Goal: Task Accomplishment & Management: Complete application form

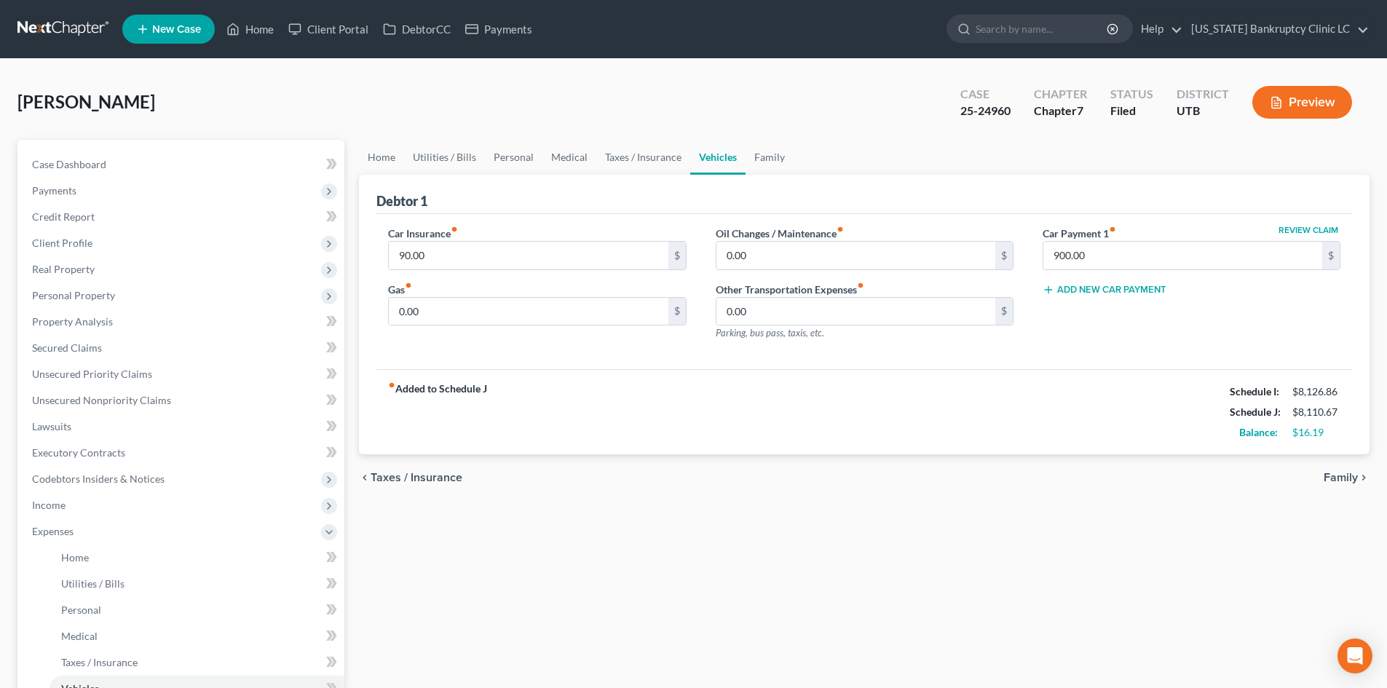
drag, startPoint x: 266, startPoint y: 114, endPoint x: 272, endPoint y: 50, distance: 63.6
click at [266, 112] on div "[PERSON_NAME] Upgraded Case 25-24960 Chapter Chapter 7 Status Filed District UT…" at bounding box center [693, 107] width 1352 height 63
click at [275, 38] on link "Home" at bounding box center [250, 29] width 62 height 26
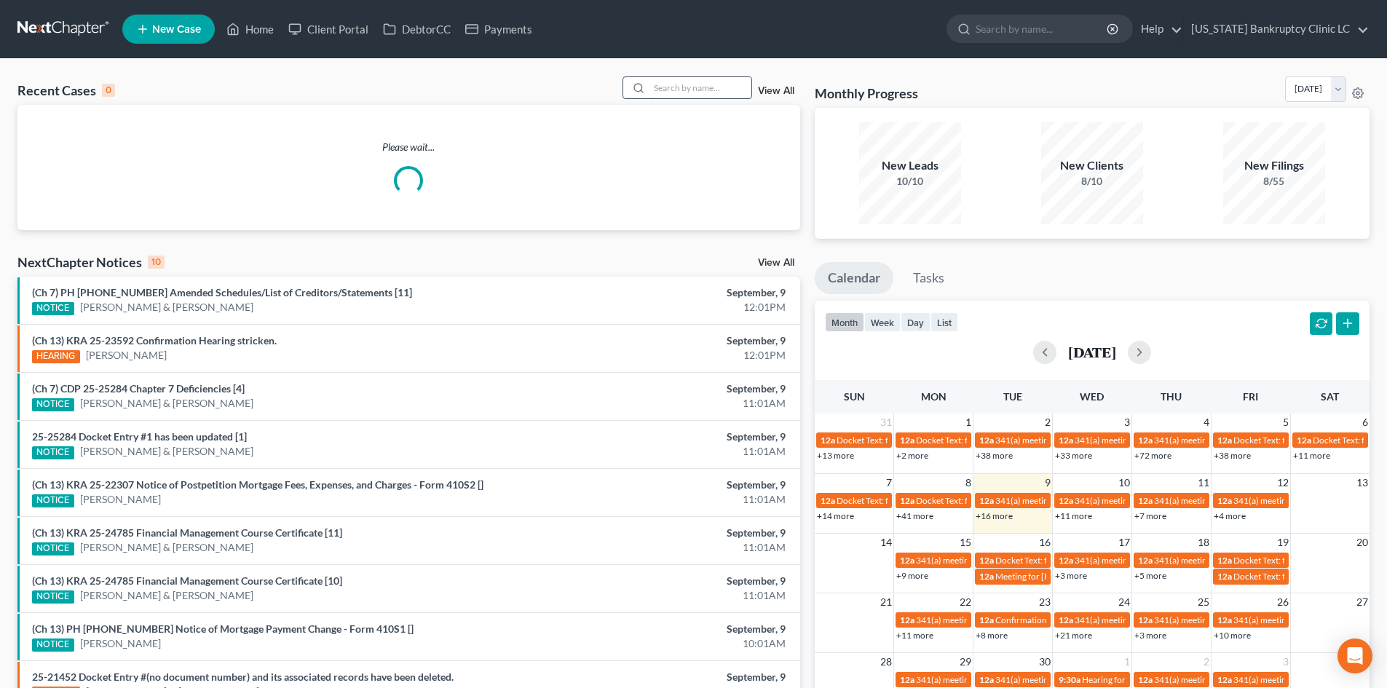
click at [701, 90] on input "search" at bounding box center [700, 87] width 102 height 21
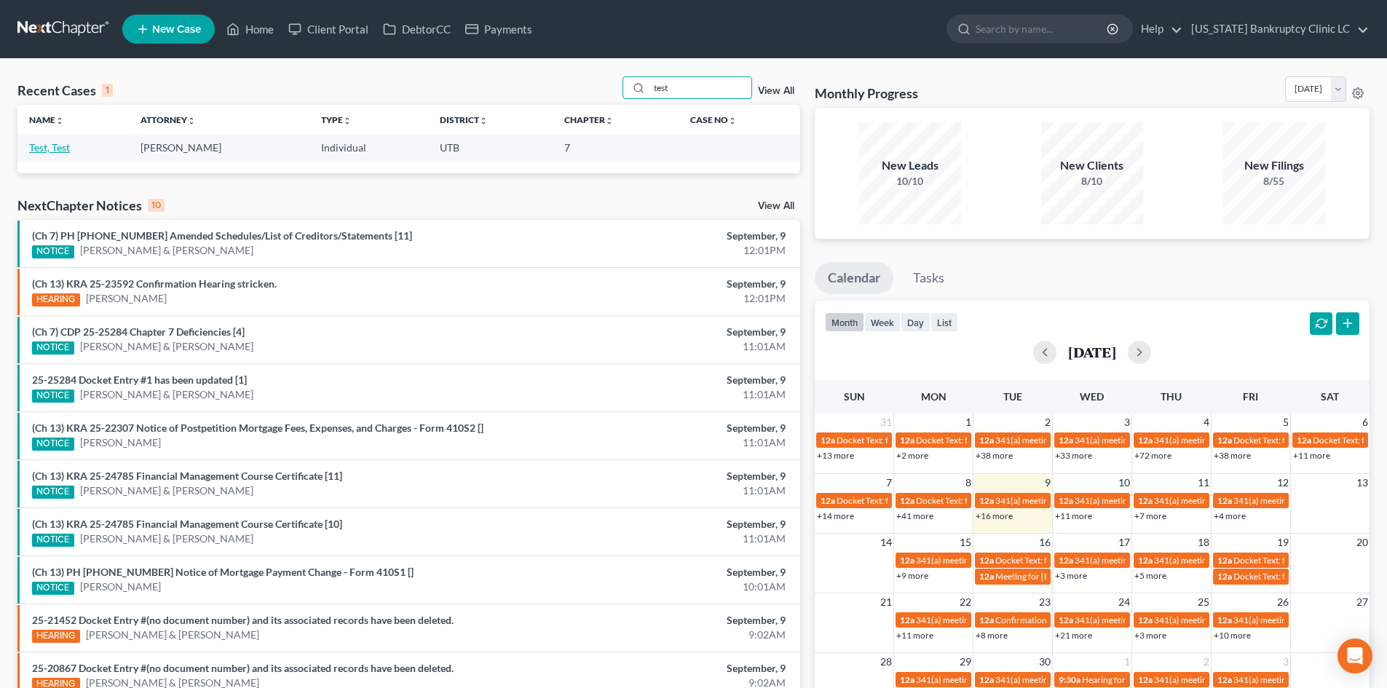
type input "test"
click at [56, 143] on link "Test, Test" at bounding box center [49, 147] width 41 height 12
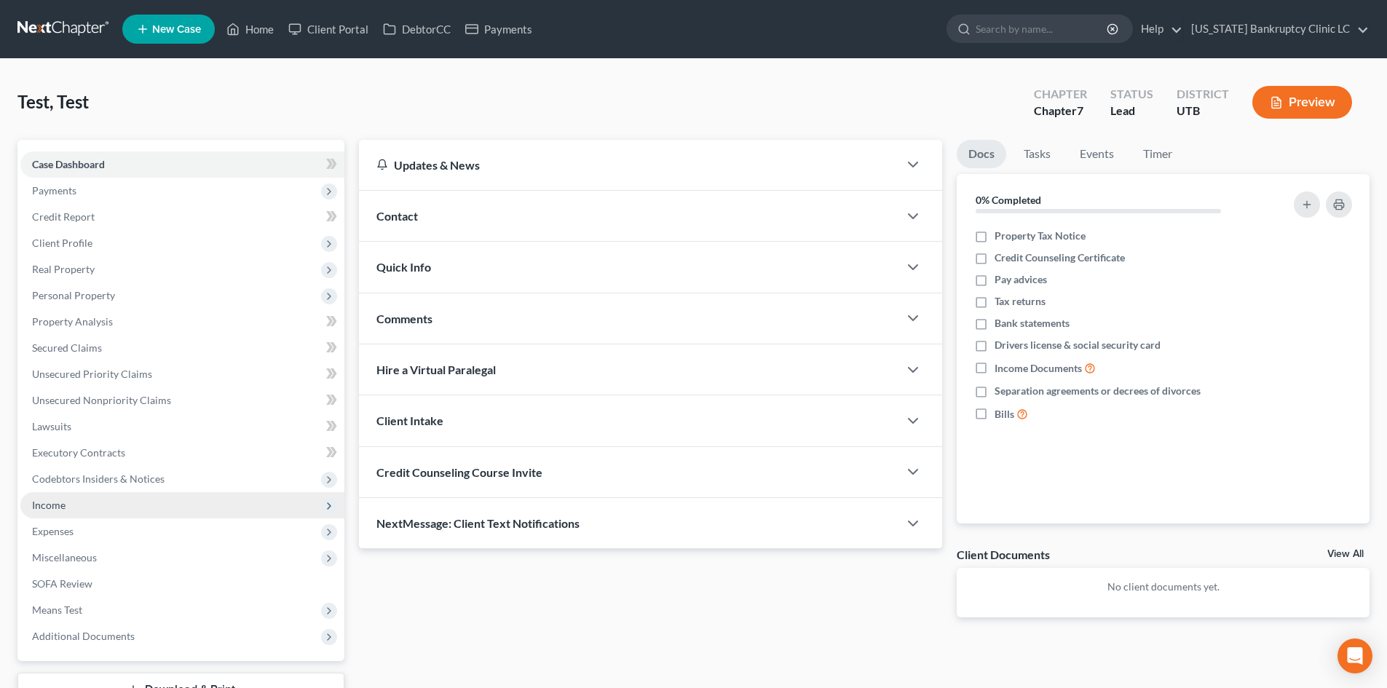
click at [81, 507] on span "Income" at bounding box center [182, 505] width 324 height 26
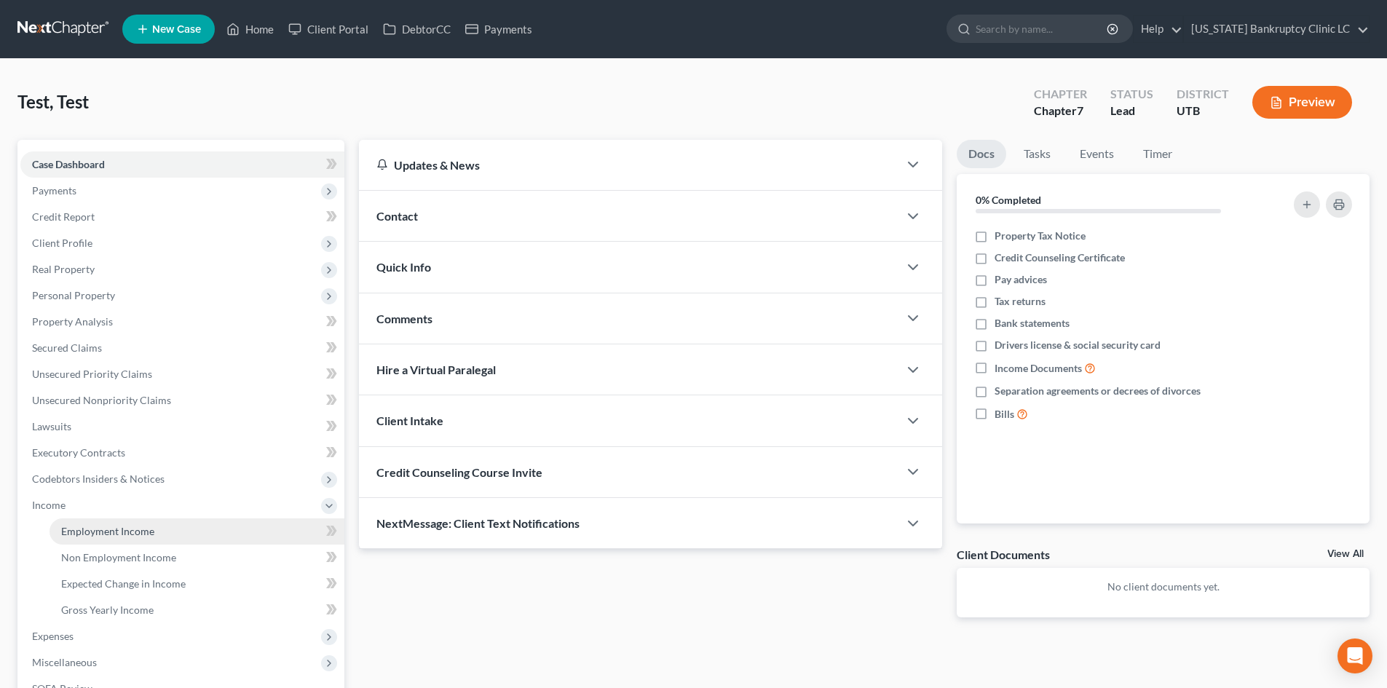
click at [82, 529] on span "Employment Income" at bounding box center [107, 531] width 93 height 12
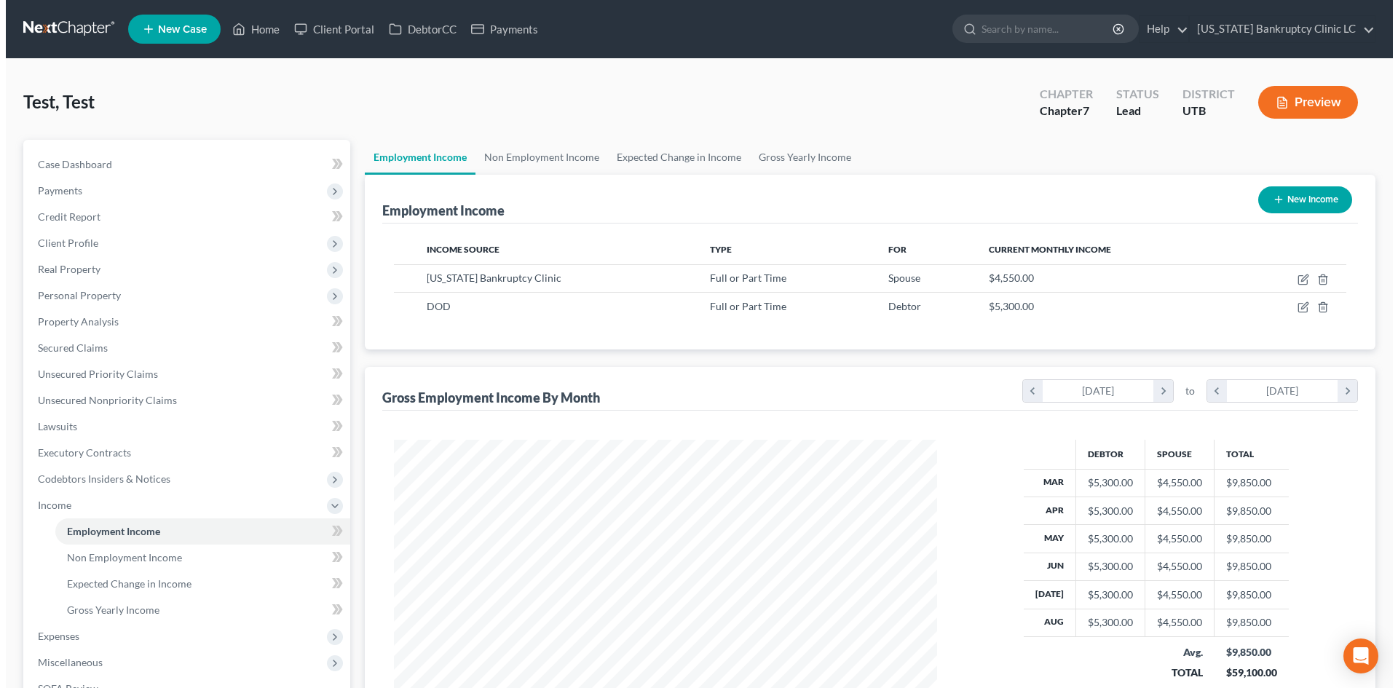
scroll to position [272, 572]
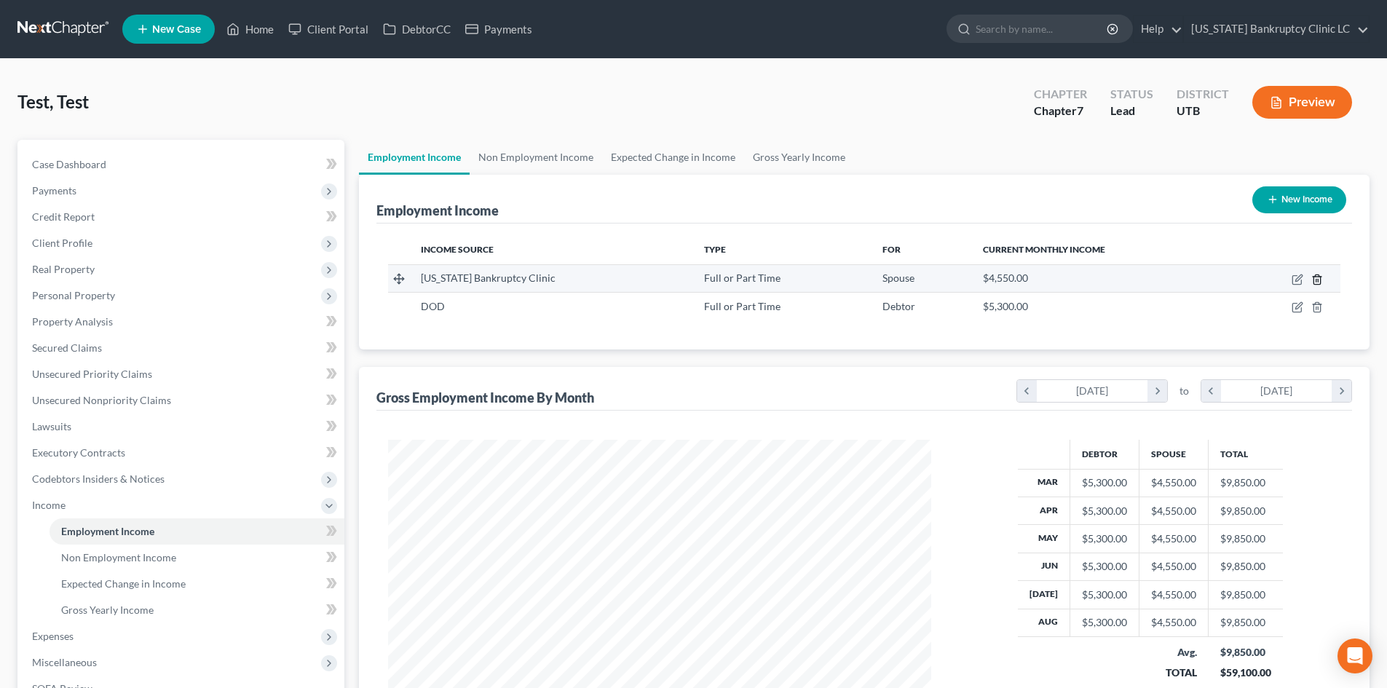
click at [1315, 283] on icon "button" at bounding box center [1317, 280] width 12 height 12
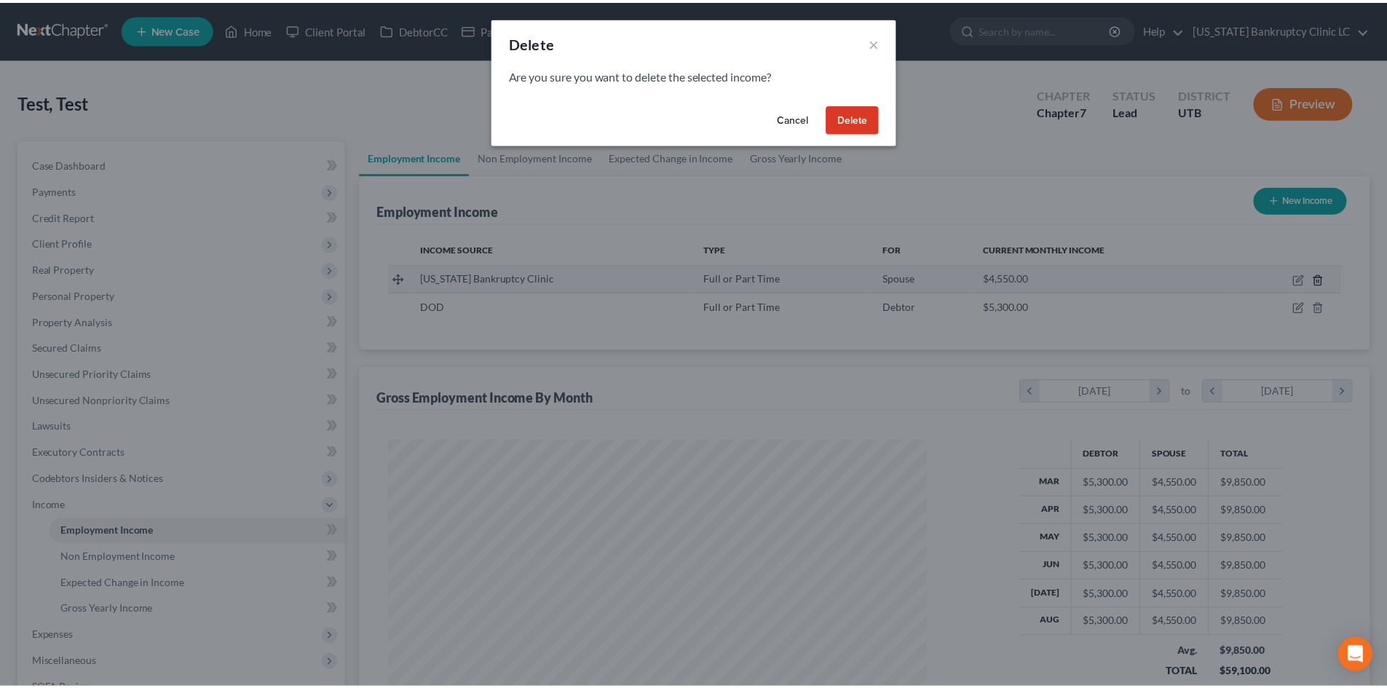
scroll to position [274, 577]
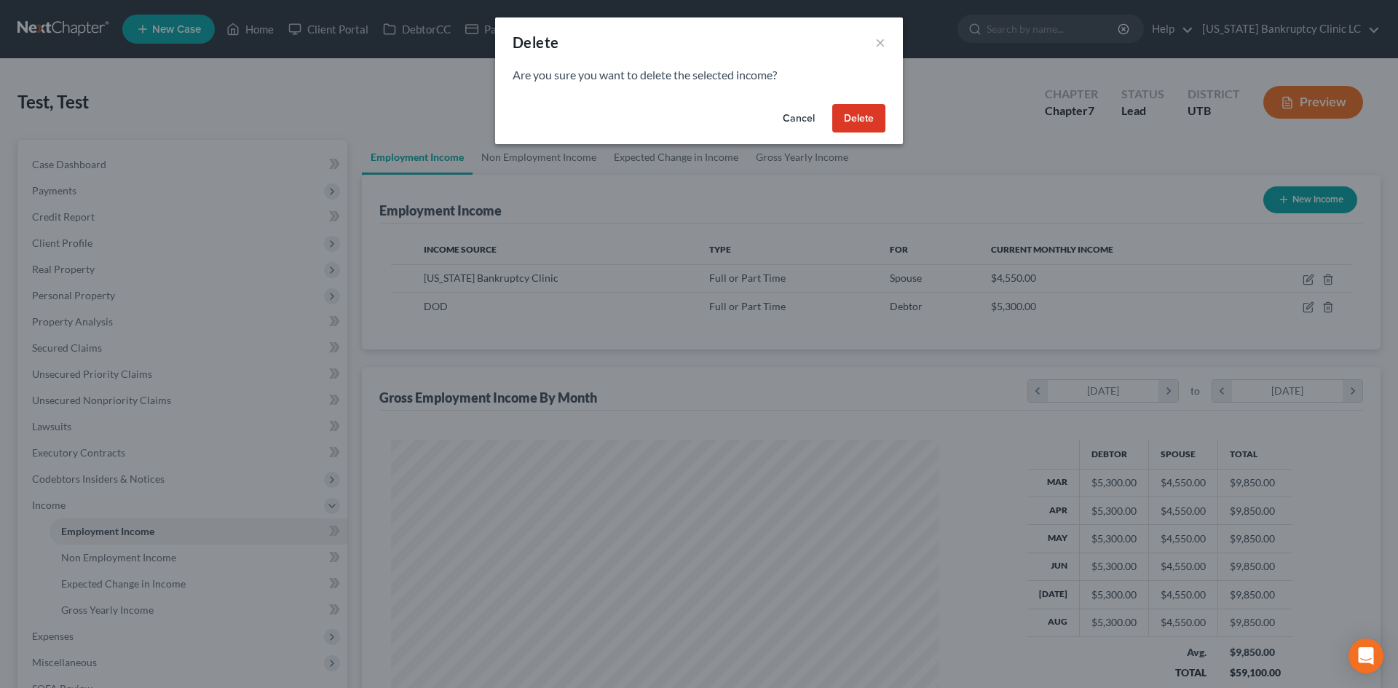
click at [855, 112] on button "Delete" at bounding box center [858, 118] width 53 height 29
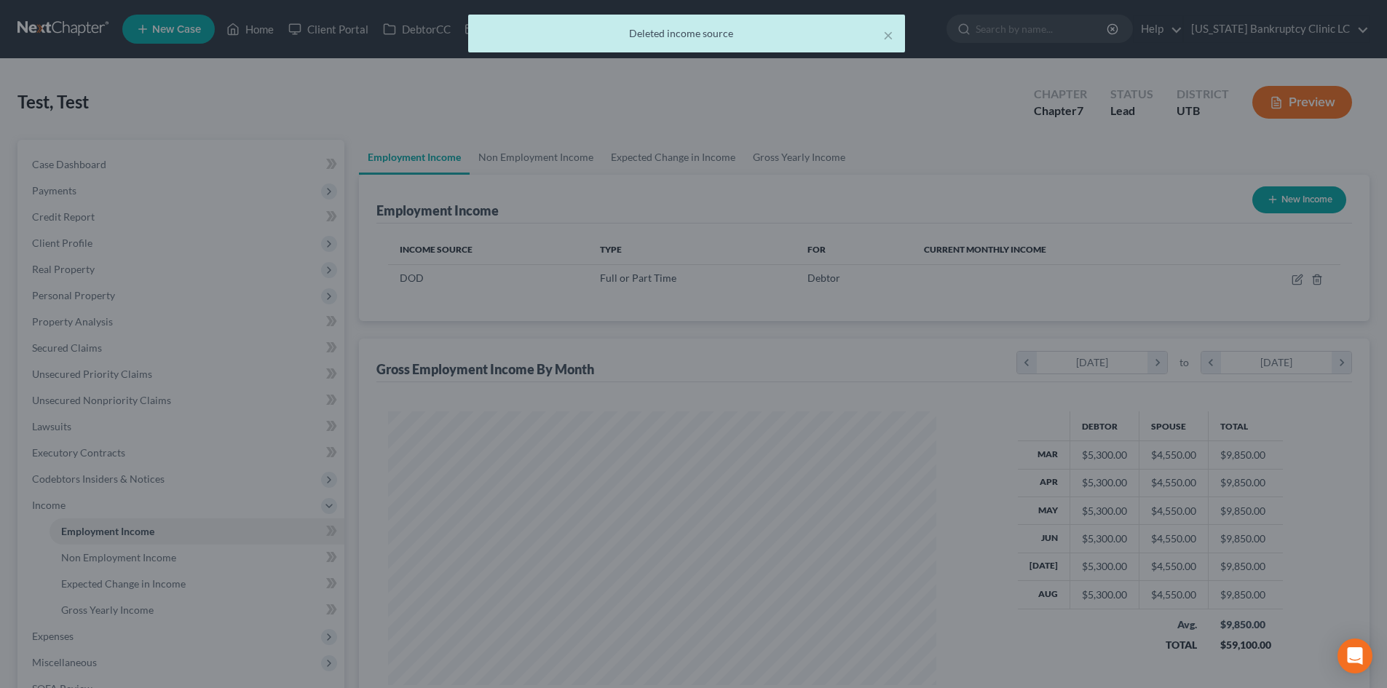
scroll to position [272, 572]
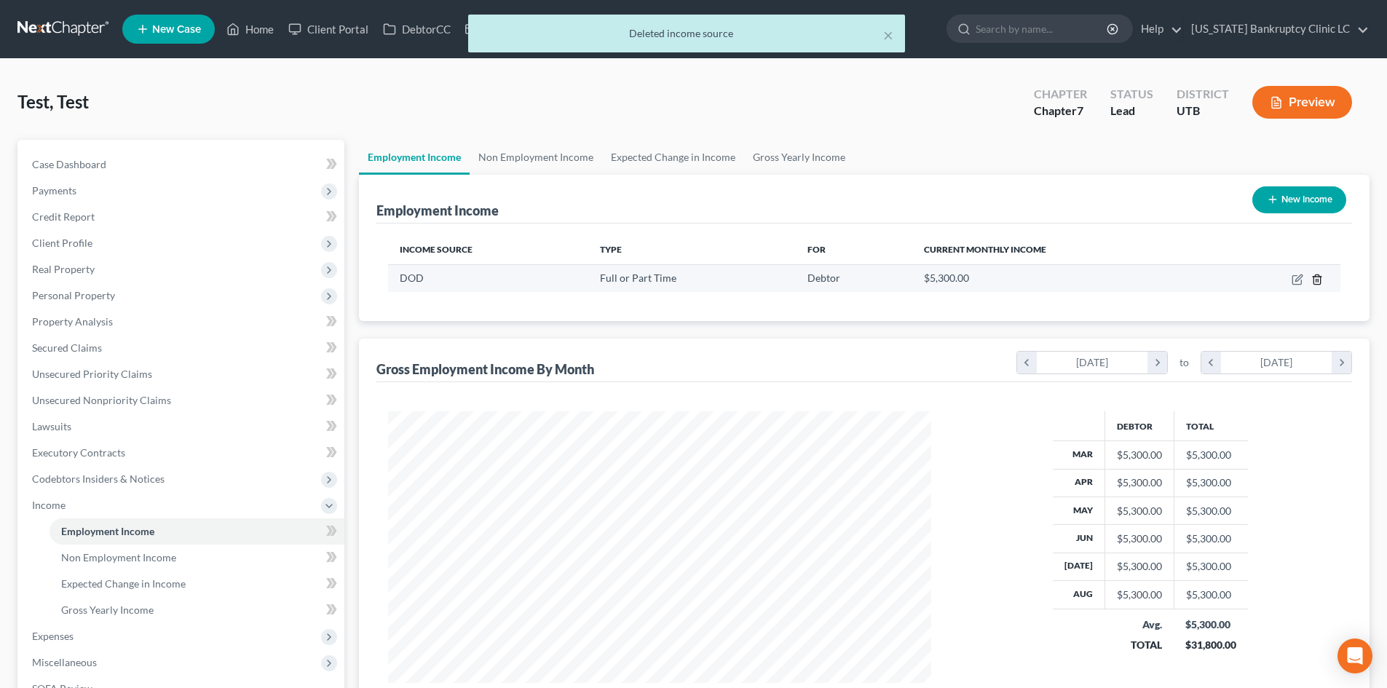
click at [1317, 278] on icon "button" at bounding box center [1317, 280] width 12 height 12
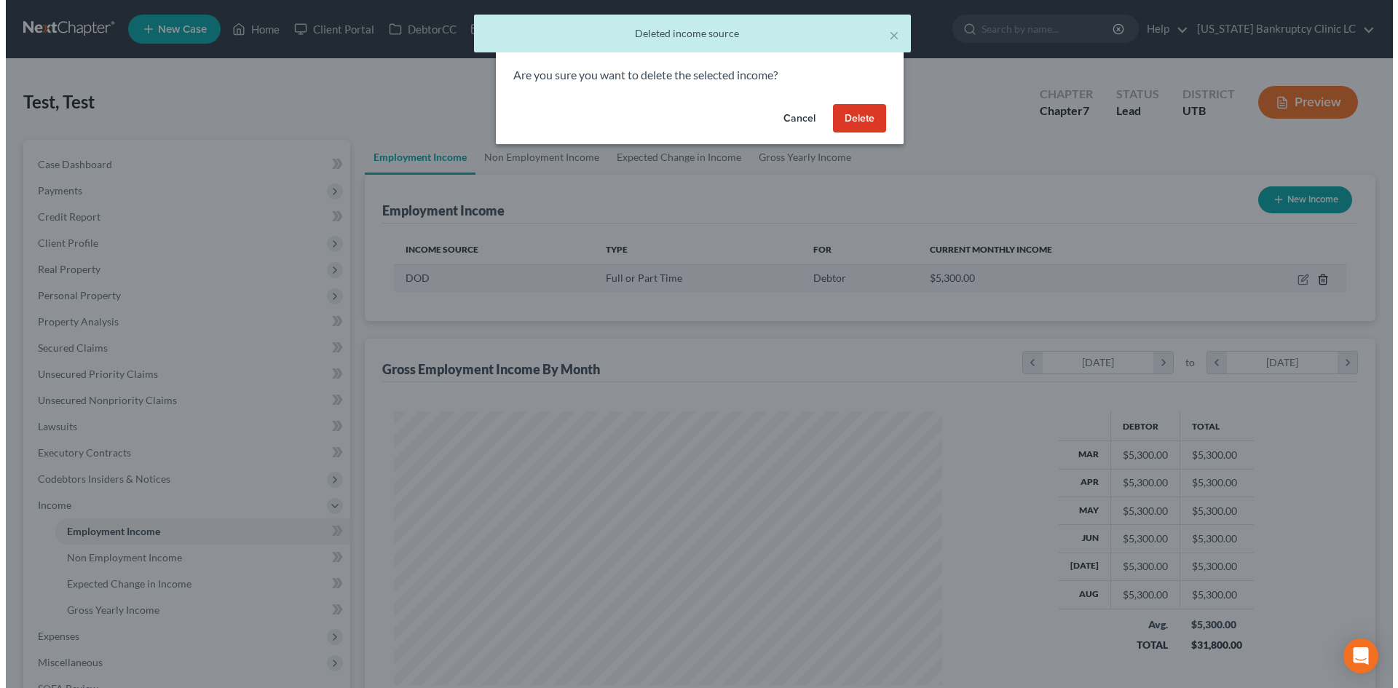
scroll to position [274, 577]
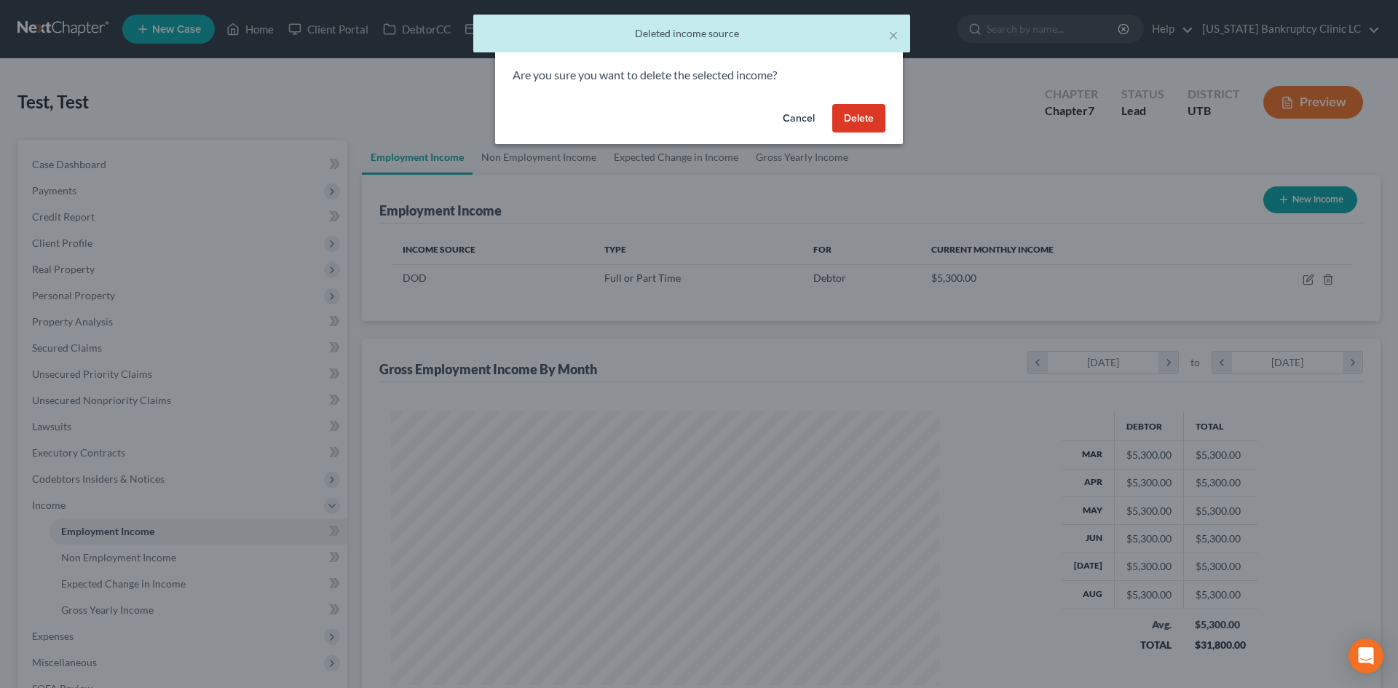
click at [876, 121] on button "Delete" at bounding box center [858, 118] width 53 height 29
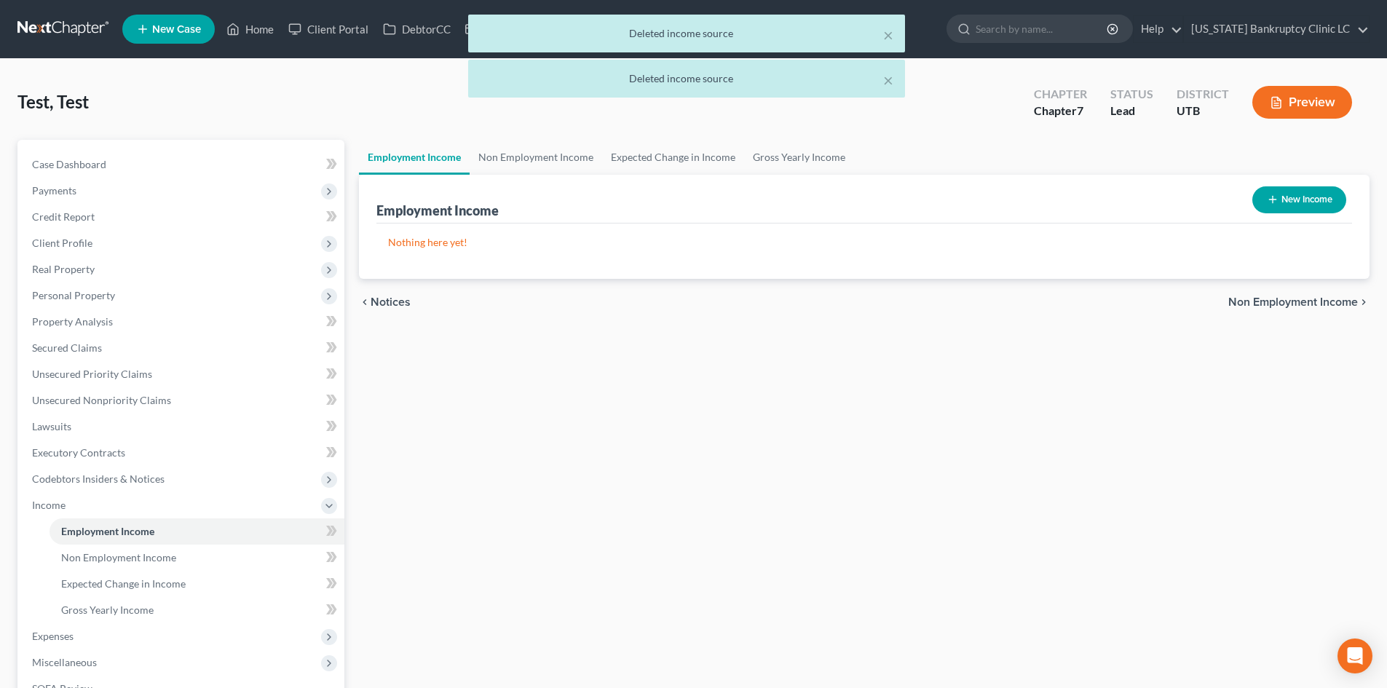
click at [1296, 198] on button "New Income" at bounding box center [1299, 199] width 94 height 27
select select "0"
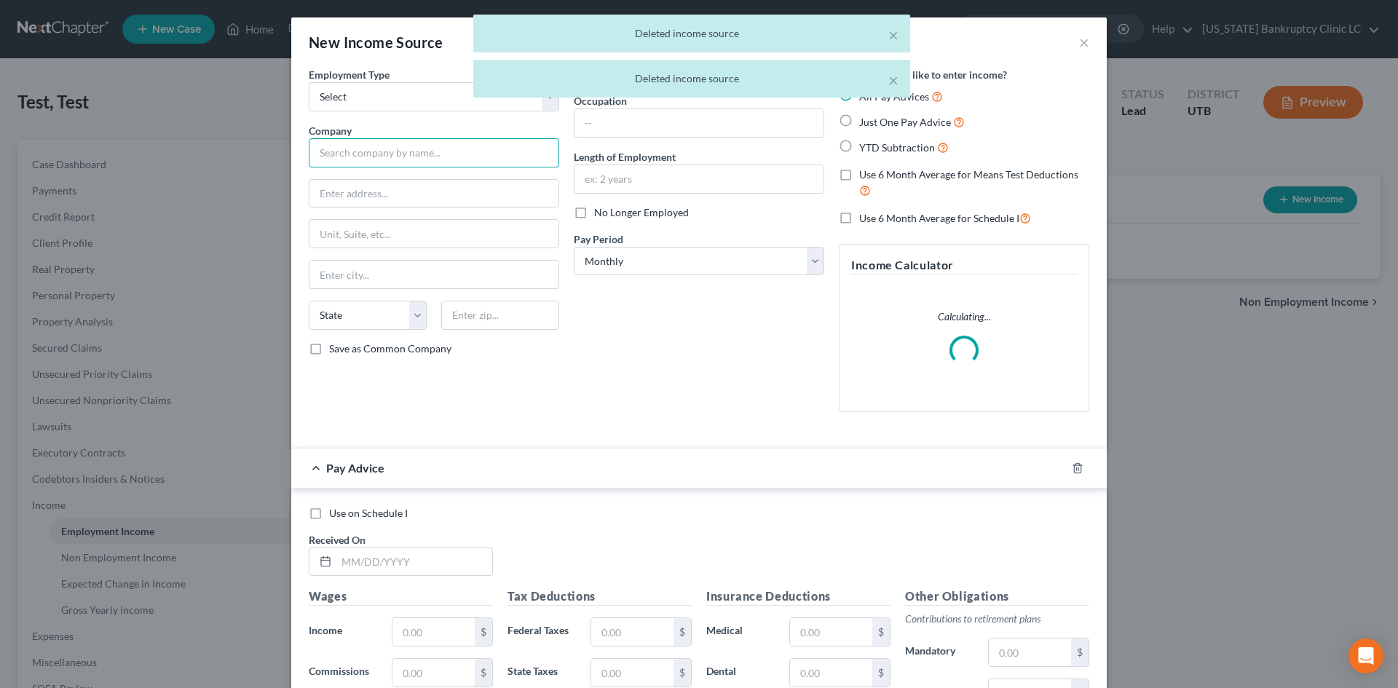
click at [367, 157] on input "text" at bounding box center [434, 152] width 250 height 29
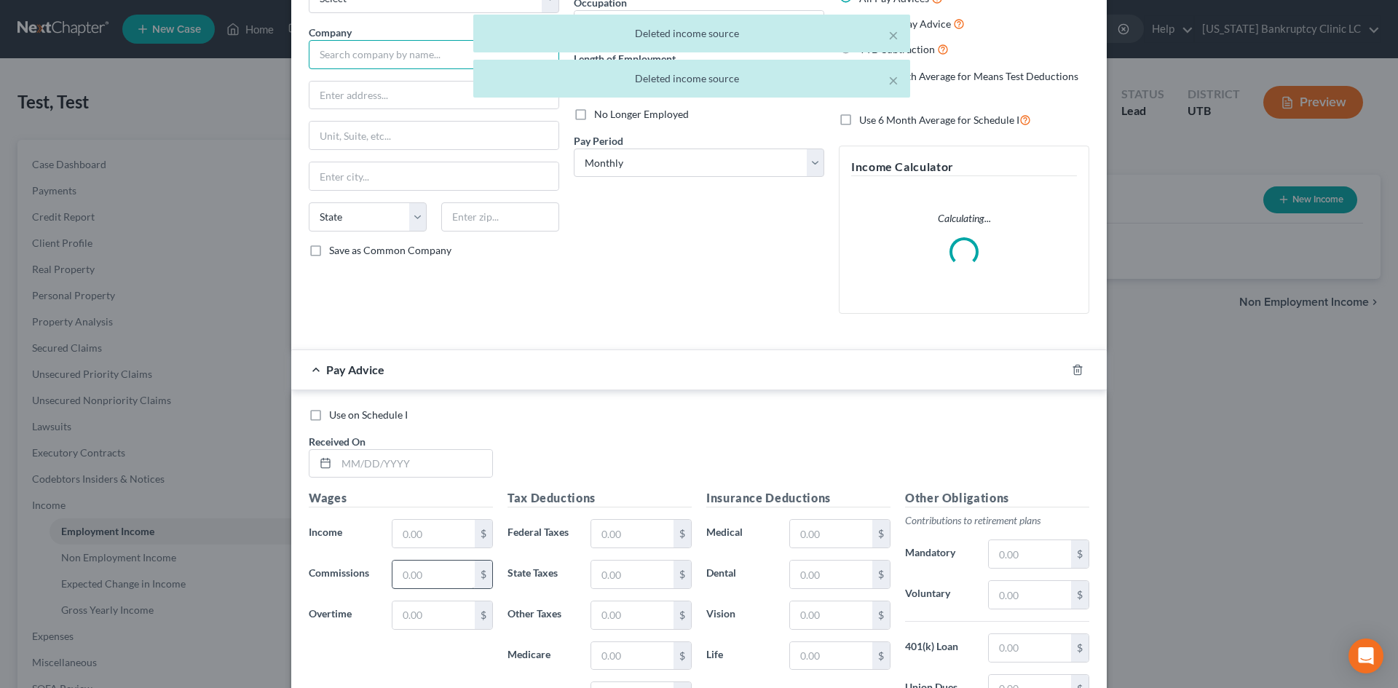
scroll to position [218, 0]
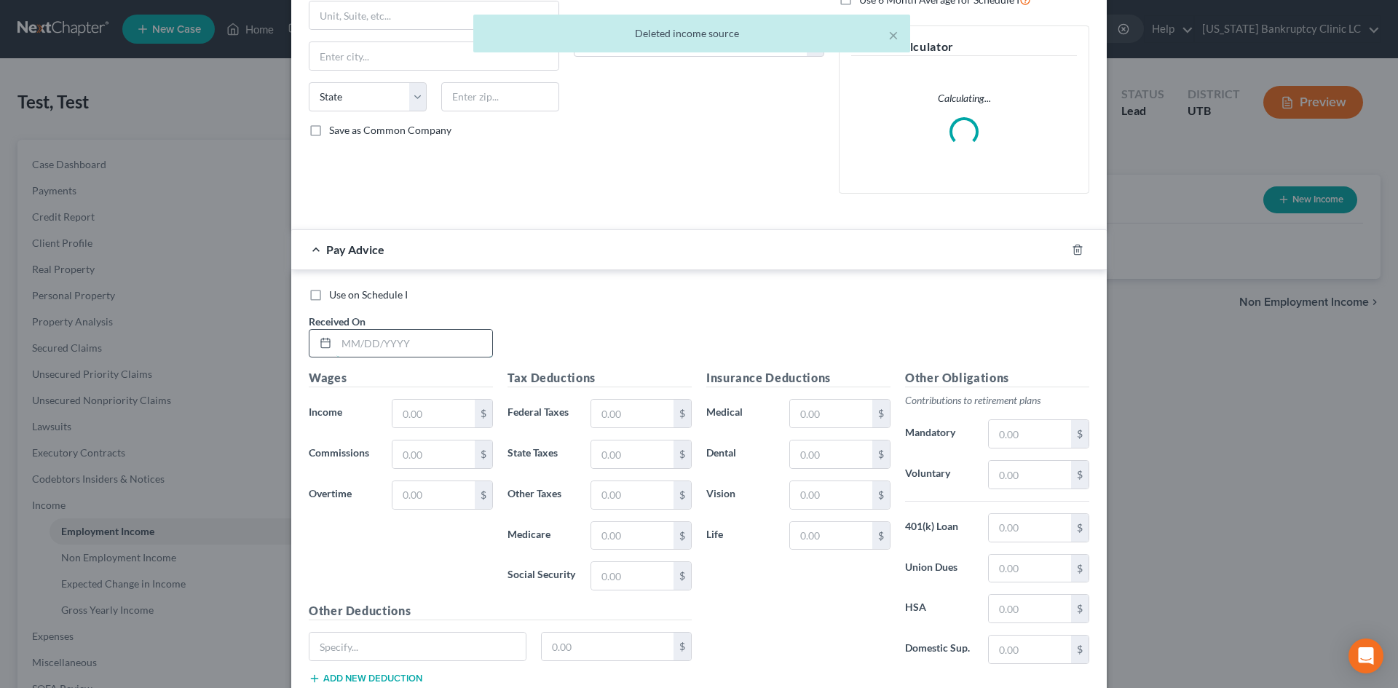
drag, startPoint x: 416, startPoint y: 348, endPoint x: 416, endPoint y: 337, distance: 10.9
click at [416, 345] on input "text" at bounding box center [414, 344] width 156 height 28
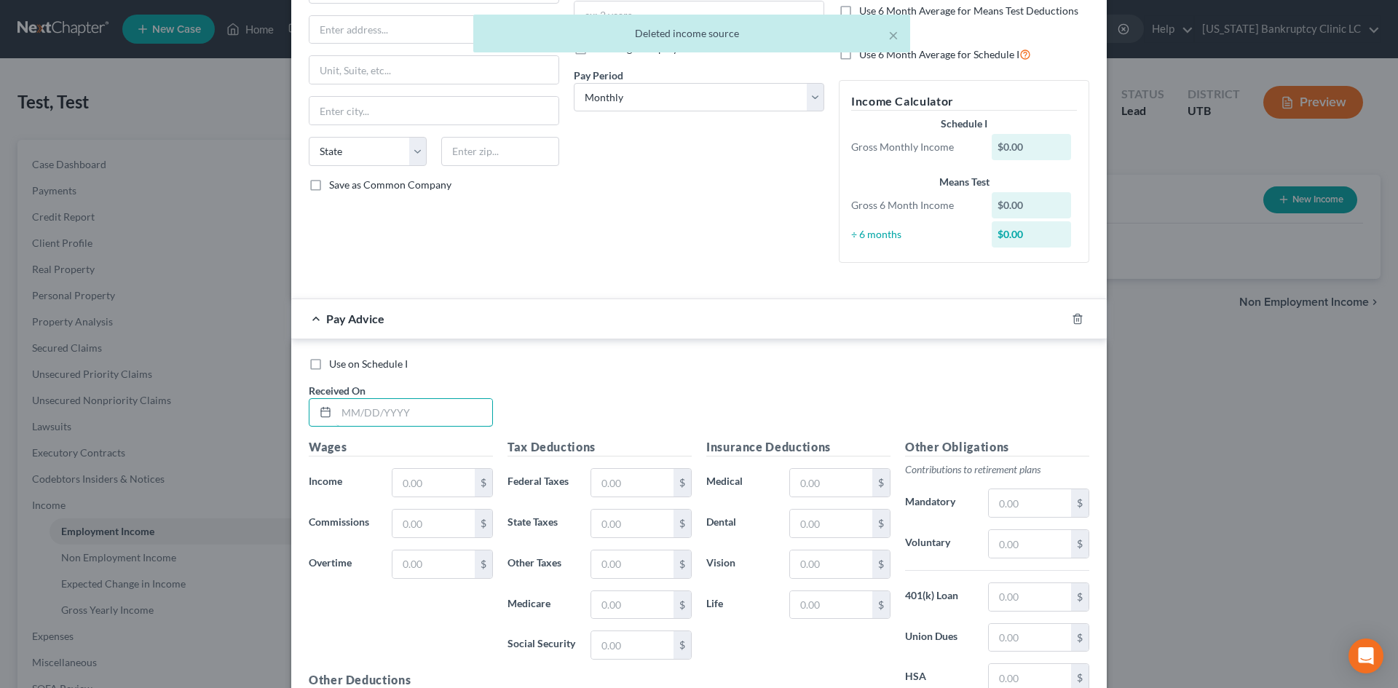
scroll to position [0, 0]
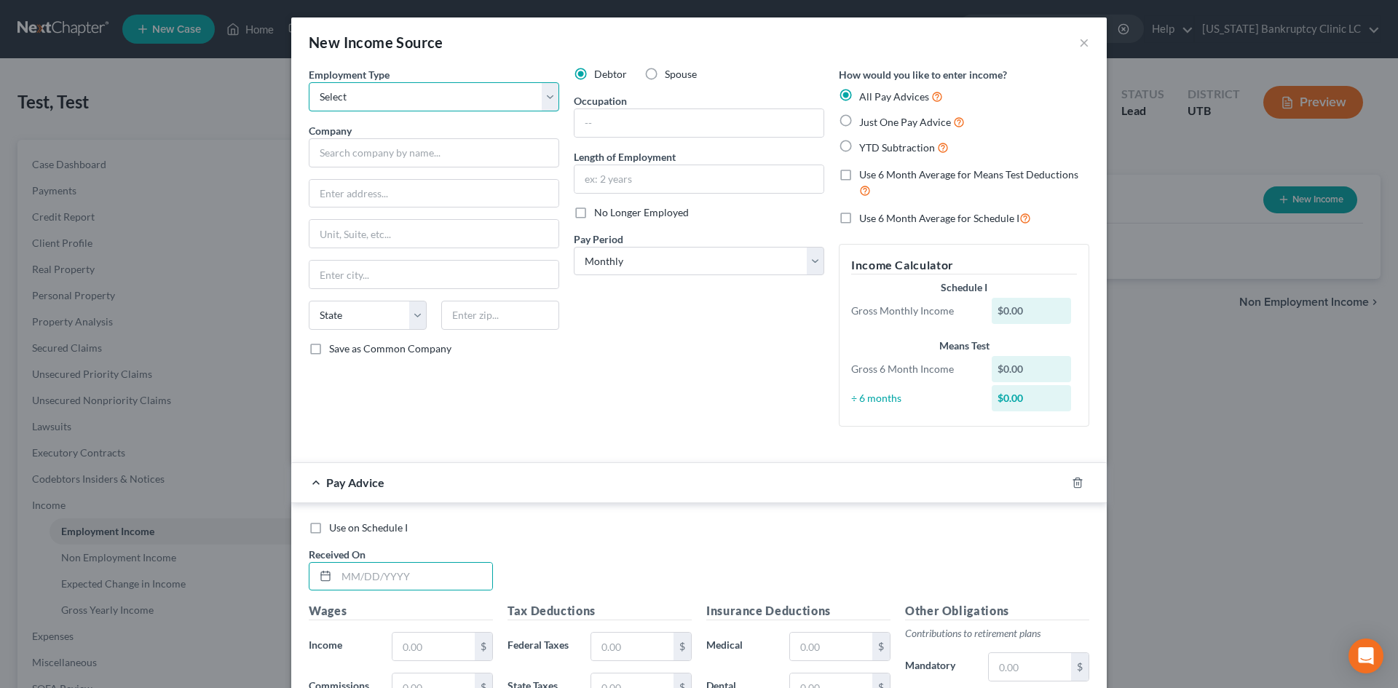
click at [421, 97] on select "Select Full or [DEMOGRAPHIC_DATA] Employment Self Employment" at bounding box center [434, 96] width 250 height 29
click at [1080, 49] on button "×" at bounding box center [1084, 41] width 10 height 17
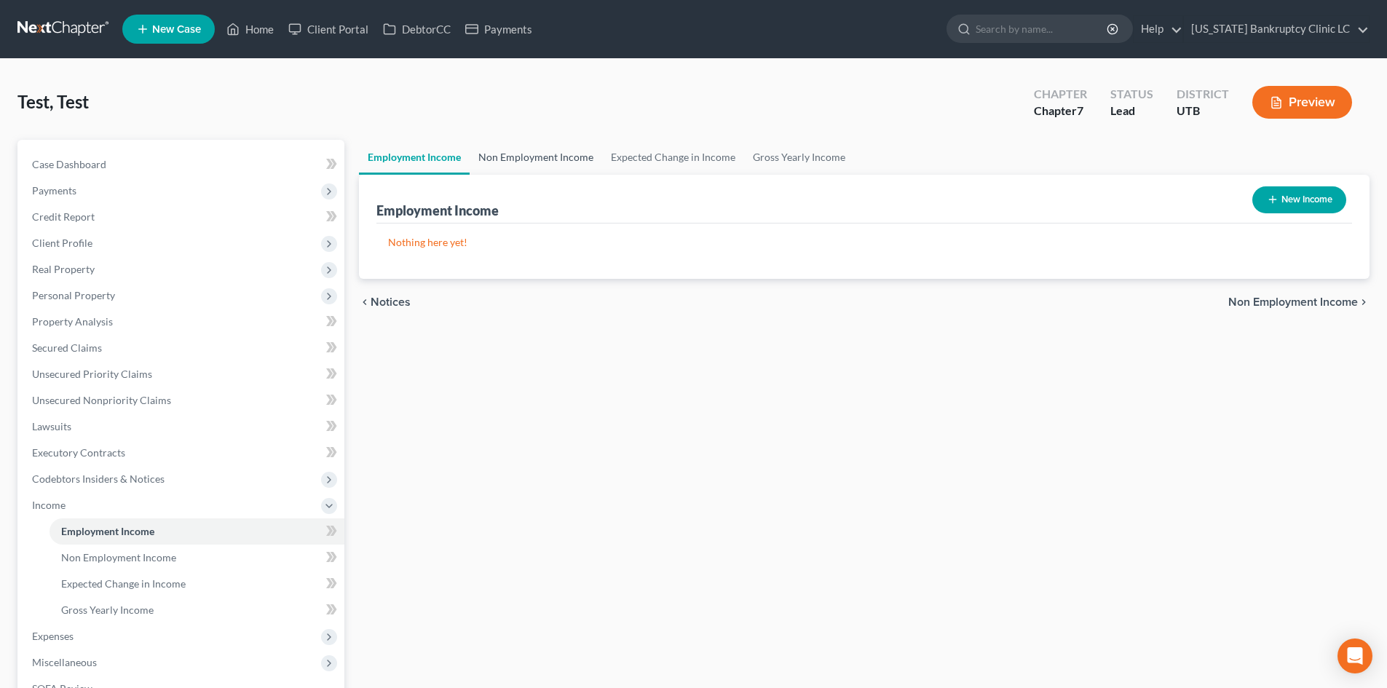
click at [538, 161] on link "Non Employment Income" at bounding box center [536, 157] width 132 height 35
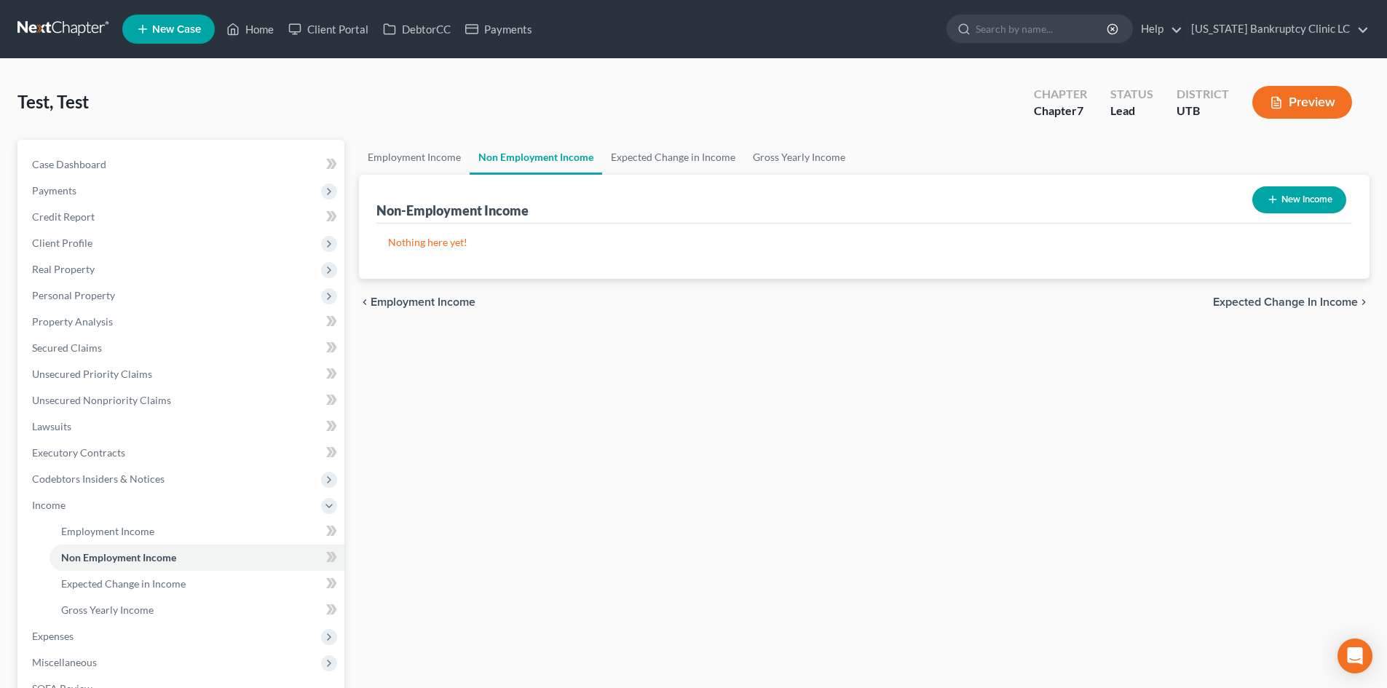
click at [1322, 206] on button "New Income" at bounding box center [1299, 199] width 94 height 27
select select "0"
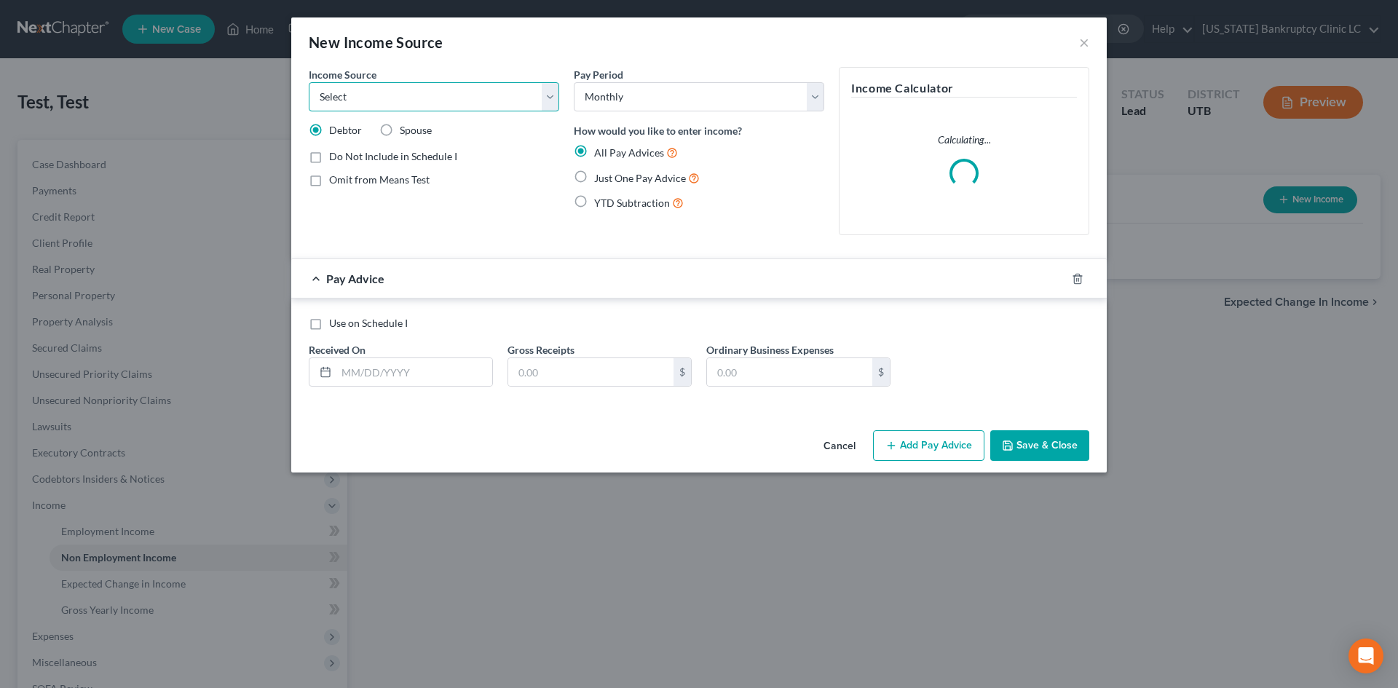
click at [405, 100] on select "Select Unemployment Disability (from employer) Pension Retirement Social Securi…" at bounding box center [434, 96] width 250 height 29
click at [390, 95] on select "Select Unemployment Disability (from employer) Pension Retirement Social Securi…" at bounding box center [434, 96] width 250 height 29
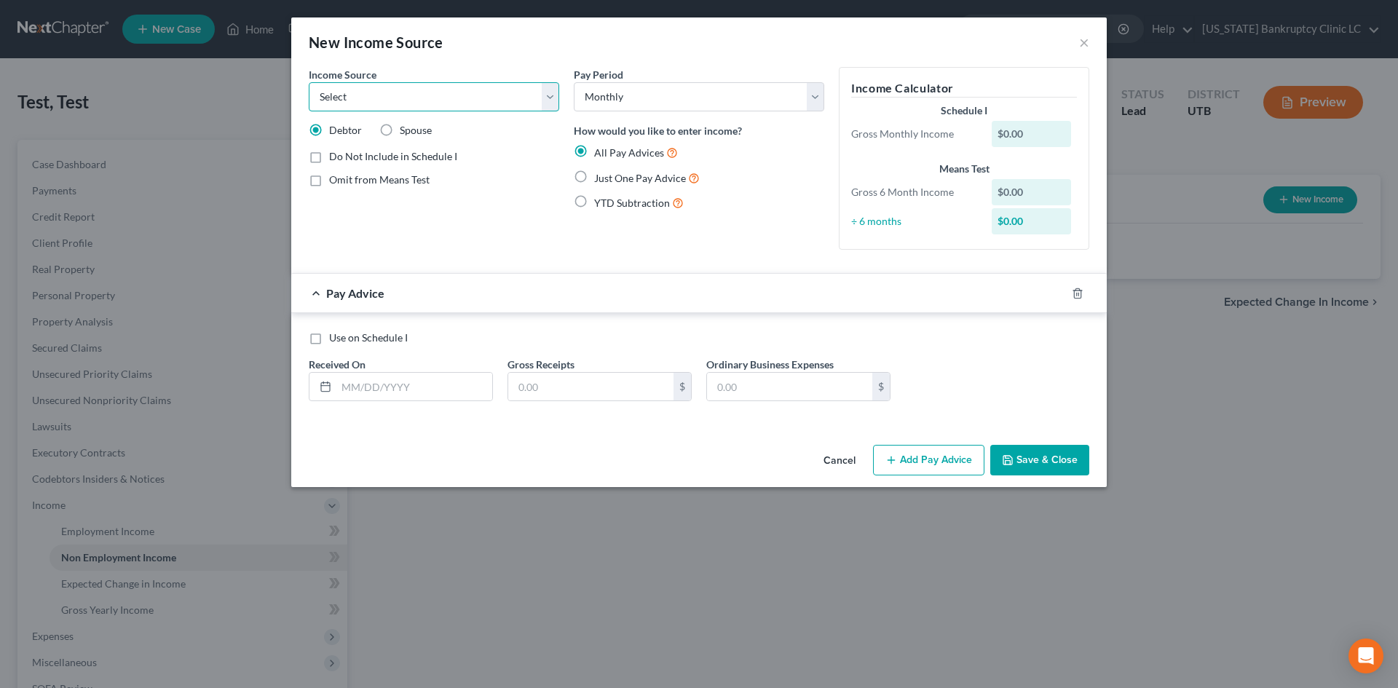
select select "10"
click at [309, 82] on select "Select Unemployment Disability (from employer) Pension Retirement Social Securi…" at bounding box center [434, 96] width 250 height 29
drag, startPoint x: 455, startPoint y: 205, endPoint x: 455, endPoint y: 228, distance: 23.3
click at [455, 202] on span "Add Business information to Schedule I" at bounding box center [417, 205] width 177 height 12
click at [344, 202] on input "Add Business information to Schedule I" at bounding box center [339, 203] width 9 height 9
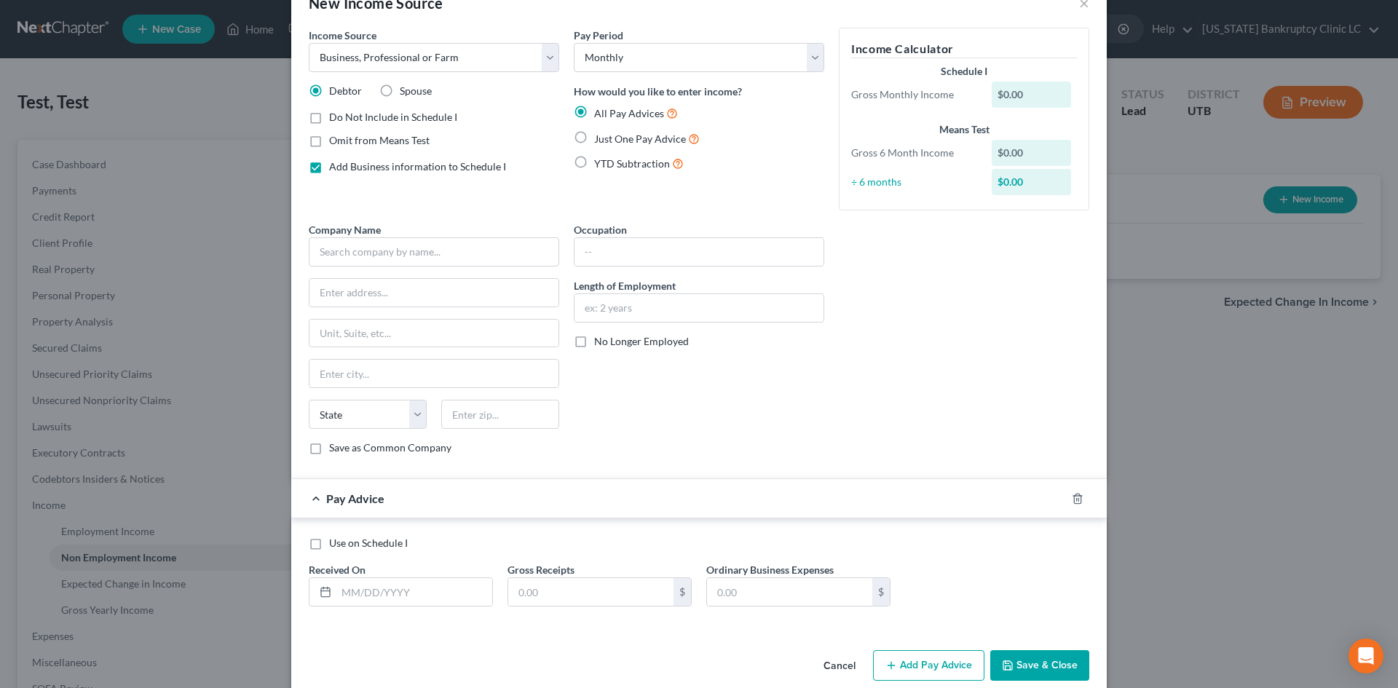
scroll to position [61, 0]
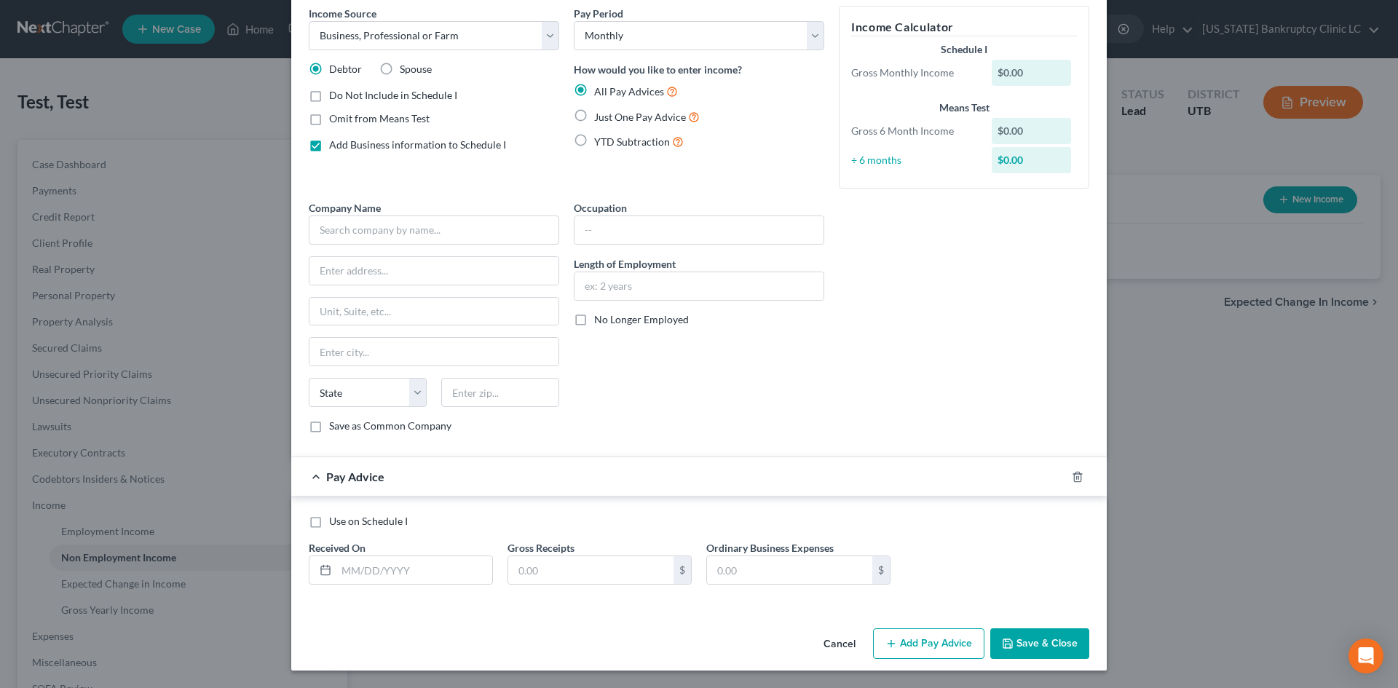
click at [385, 150] on span "Add Business information to Schedule I" at bounding box center [417, 144] width 177 height 12
click at [344, 147] on input "Add Business information to Schedule I" at bounding box center [339, 142] width 9 height 9
checkbox input "false"
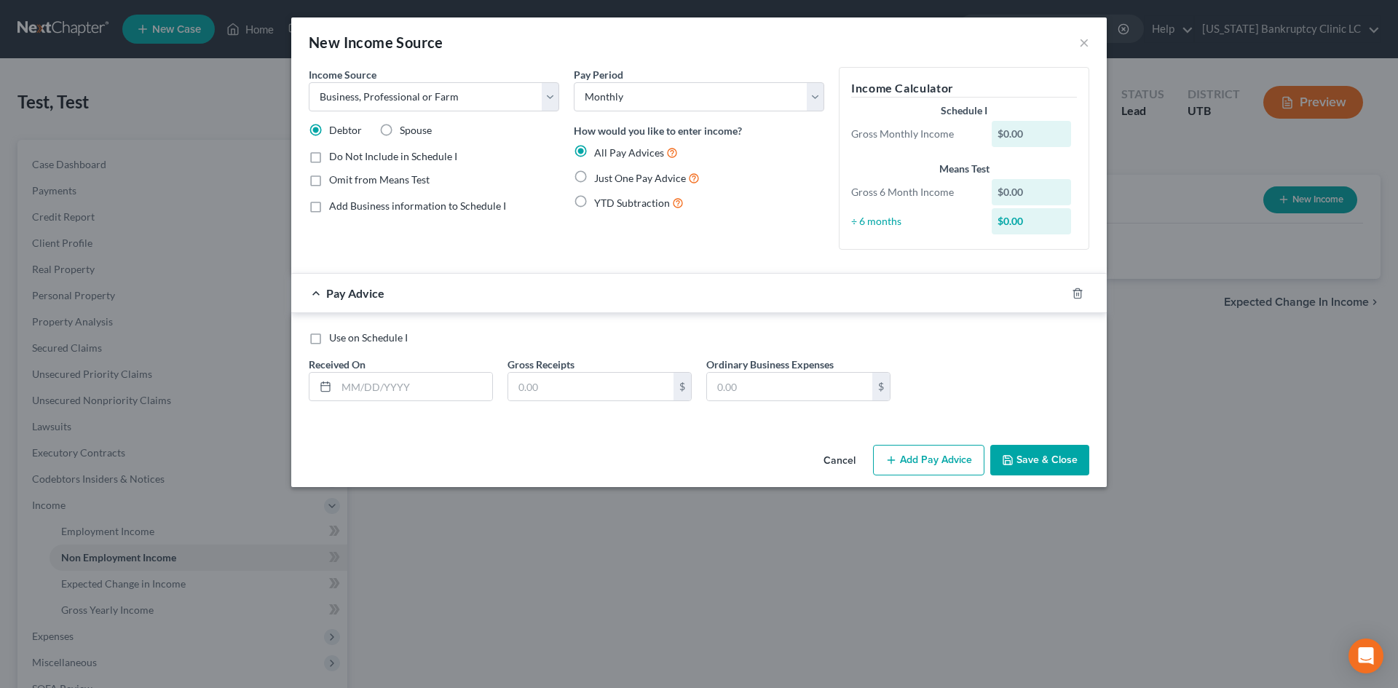
scroll to position [0, 0]
click at [407, 378] on input "text" at bounding box center [414, 387] width 156 height 28
type input "[DATE]"
type input "4,366"
click at [925, 452] on button "Add Pay Advice" at bounding box center [928, 460] width 111 height 31
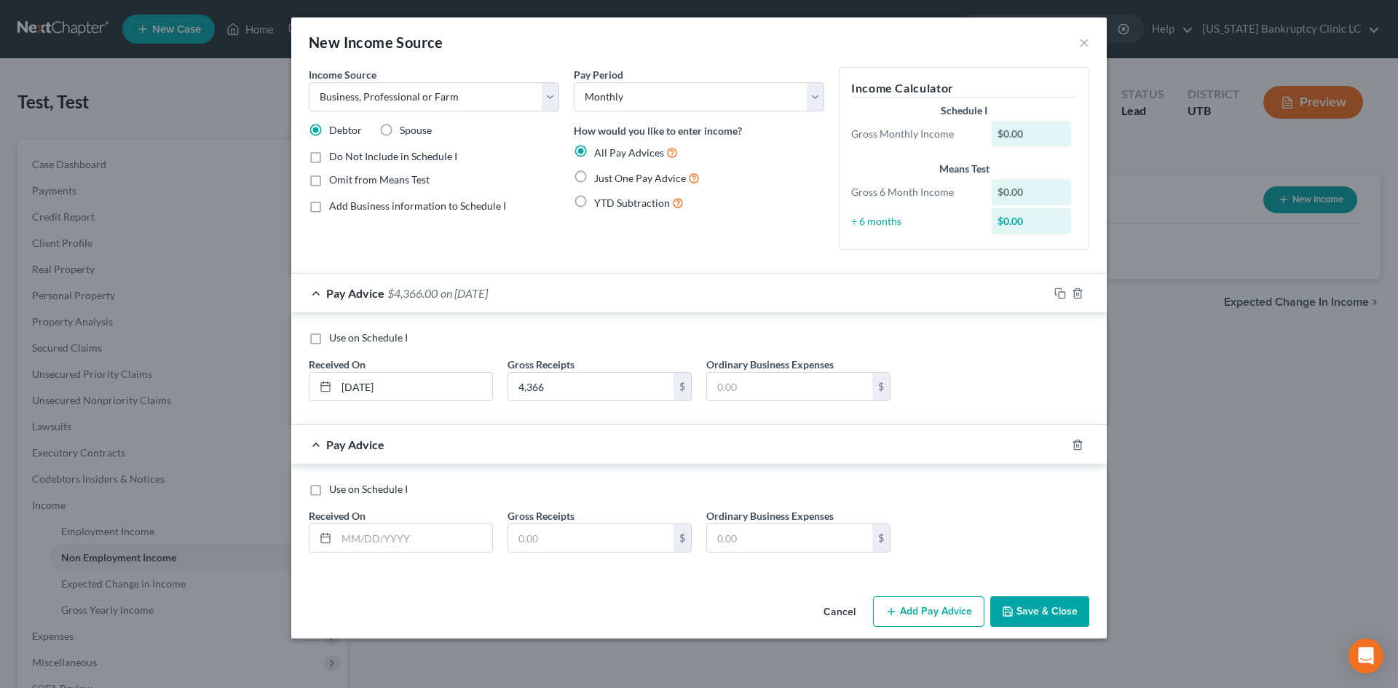
click at [465, 554] on div "Use on Schedule I Received On * Gross Receipts $ Ordinary Business Expenses $" at bounding box center [698, 523] width 795 height 82
click at [454, 547] on input "text" at bounding box center [414, 538] width 156 height 28
type input "[DATE]"
type input "7,802.75"
click at [916, 597] on div "Cancel Add Pay Advice Save & Close" at bounding box center [698, 614] width 815 height 48
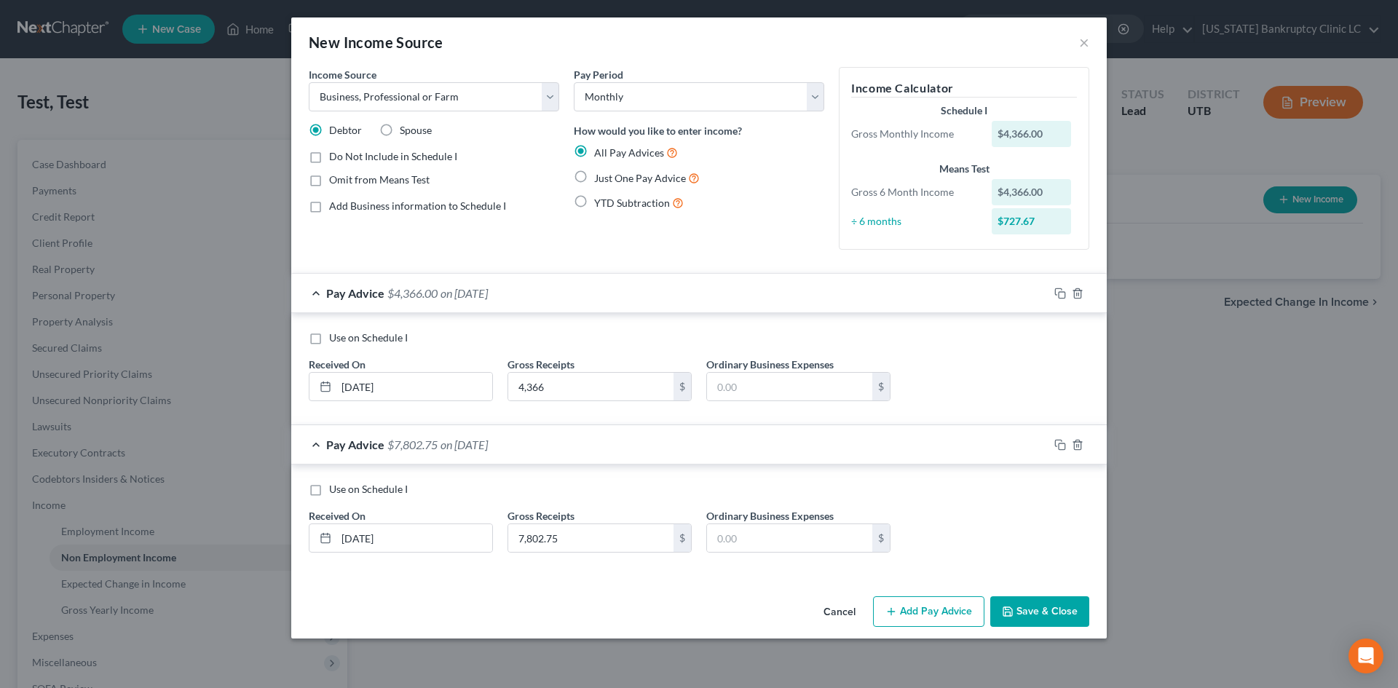
click at [913, 609] on button "Add Pay Advice" at bounding box center [928, 611] width 111 height 31
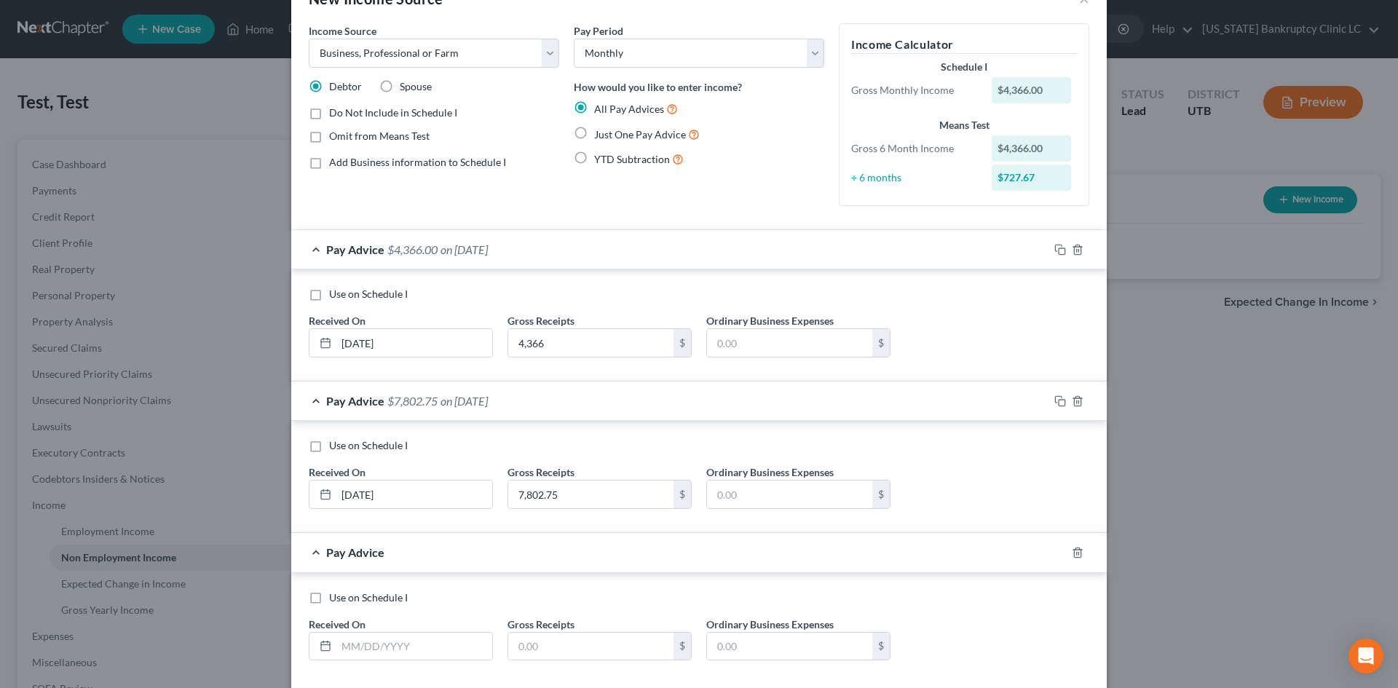
scroll to position [119, 0]
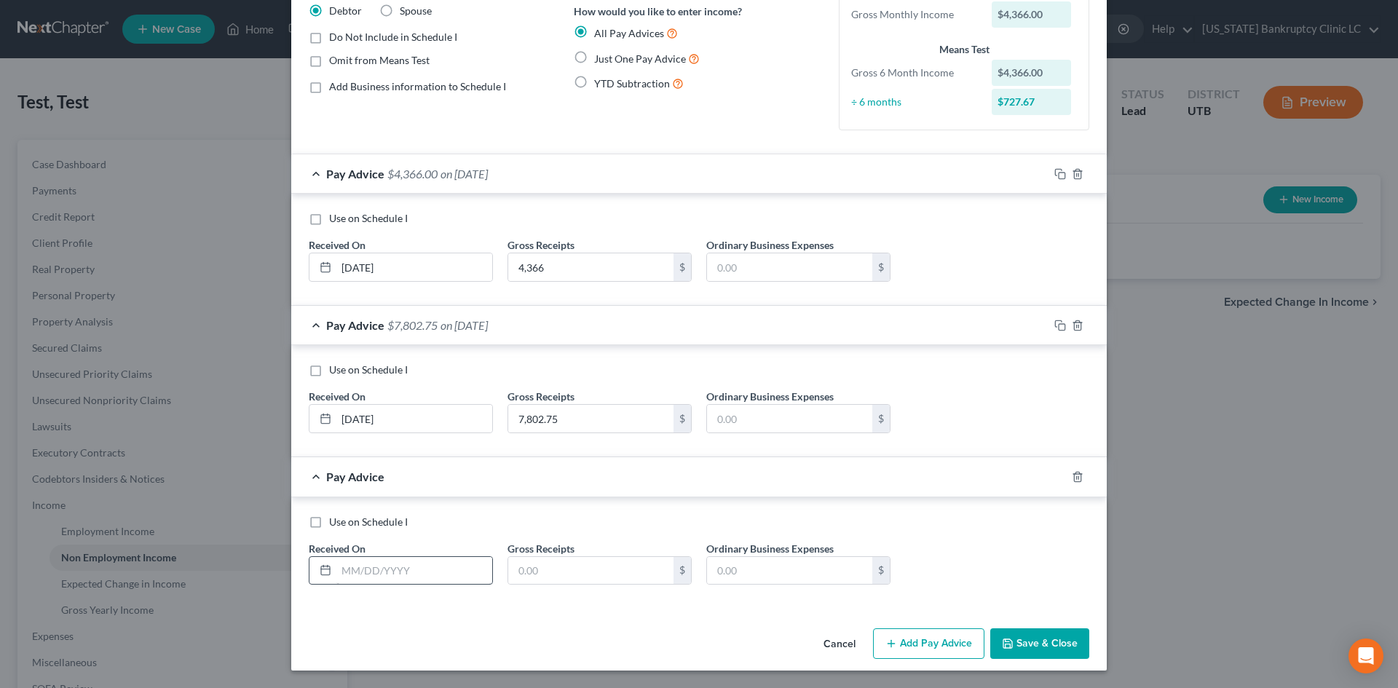
drag, startPoint x: 368, startPoint y: 554, endPoint x: 375, endPoint y: 560, distance: 8.8
click at [371, 561] on div "Received On *" at bounding box center [400, 563] width 199 height 44
click at [375, 560] on input "text" at bounding box center [414, 571] width 156 height 28
type input "[DATE]"
type input "4,467.75"
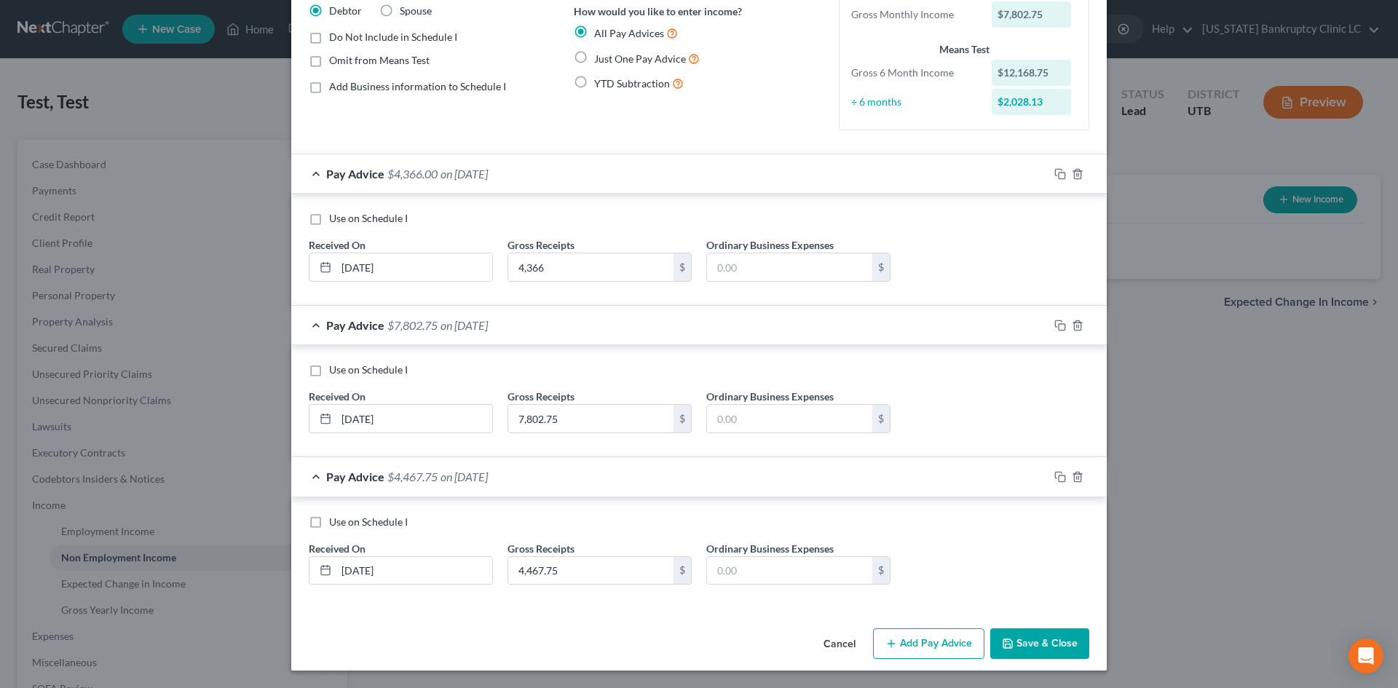
click at [927, 652] on button "Add Pay Advice" at bounding box center [928, 643] width 111 height 31
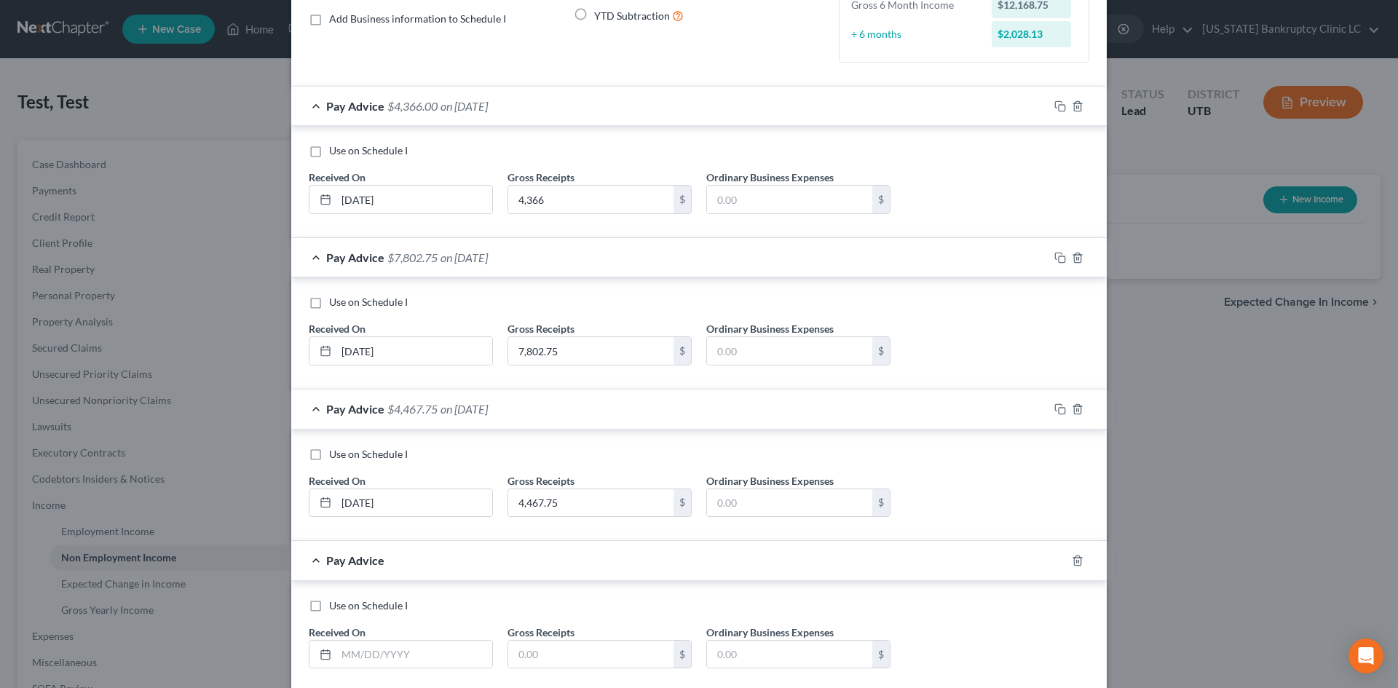
scroll to position [271, 0]
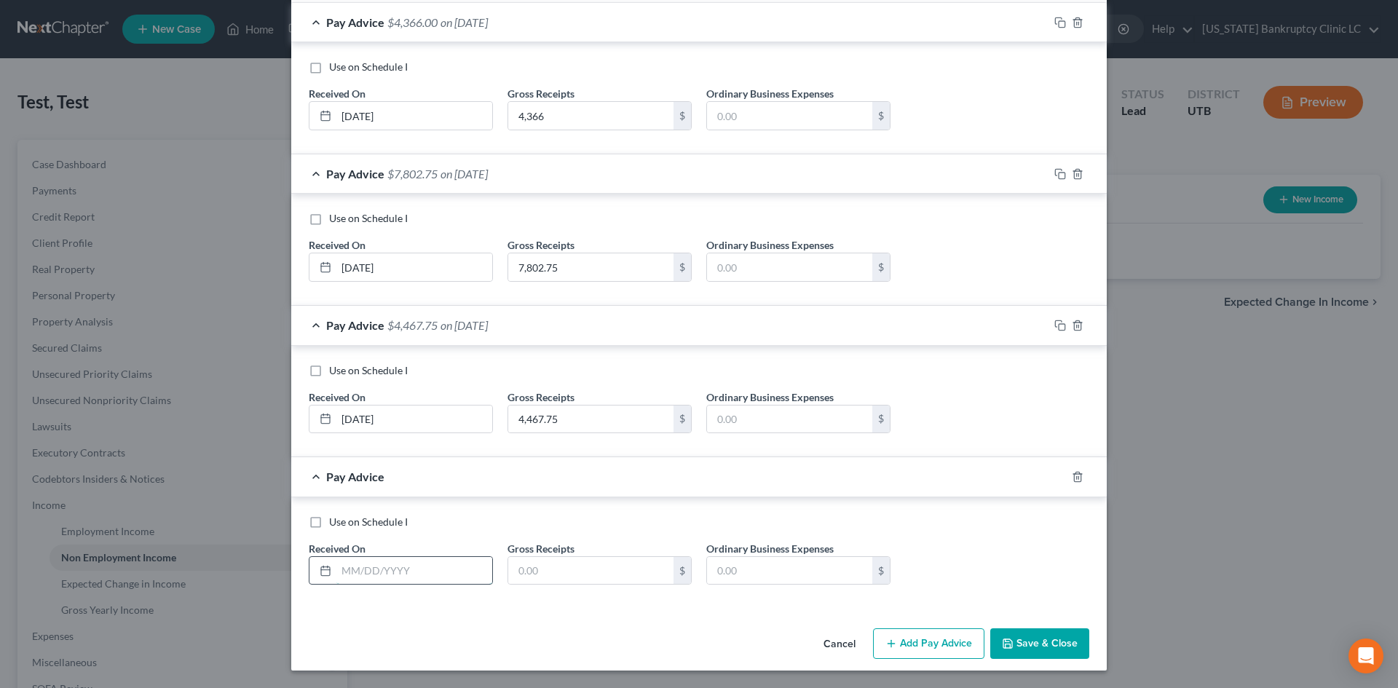
click at [380, 562] on input "text" at bounding box center [414, 571] width 156 height 28
type input "[DATE]"
type input "7,977.23"
click at [940, 647] on button "Add Pay Advice" at bounding box center [928, 643] width 111 height 31
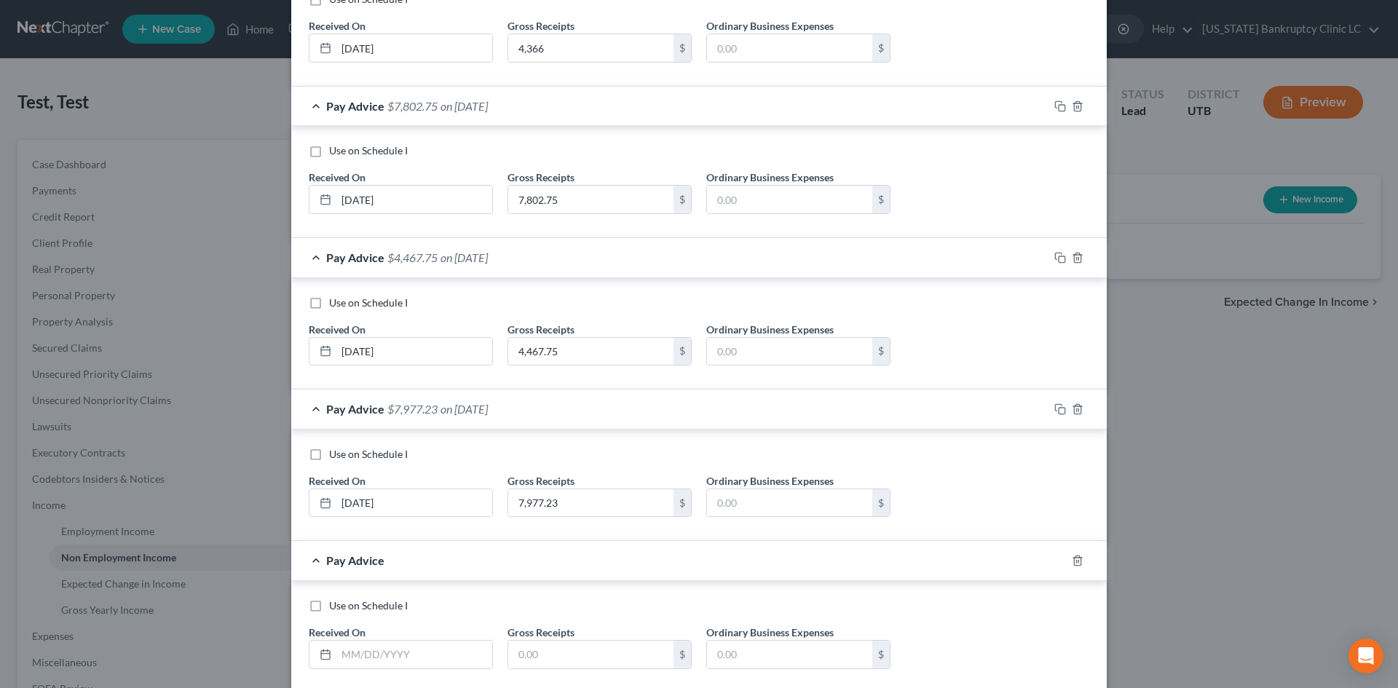
scroll to position [422, 0]
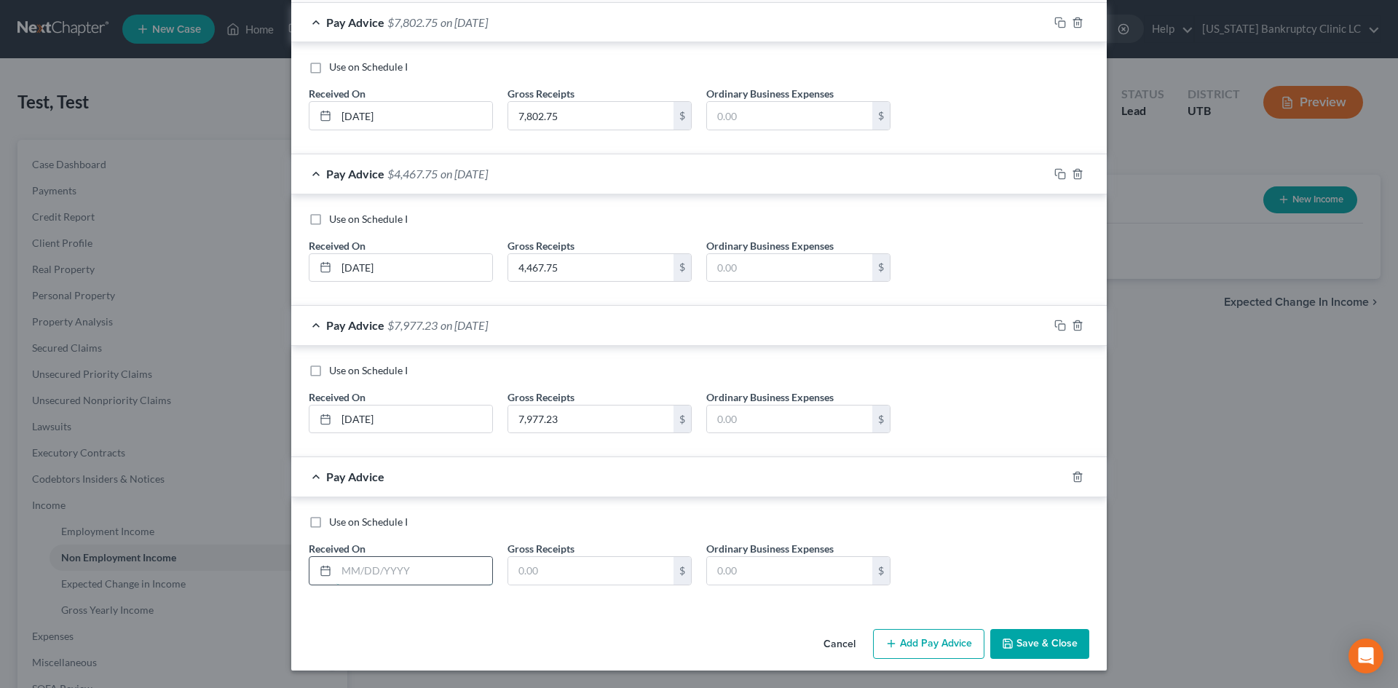
click at [374, 582] on input "text" at bounding box center [414, 571] width 156 height 28
type input "[DATE]"
type input "7,869.05"
click at [930, 652] on button "Add Pay Advice" at bounding box center [928, 644] width 111 height 31
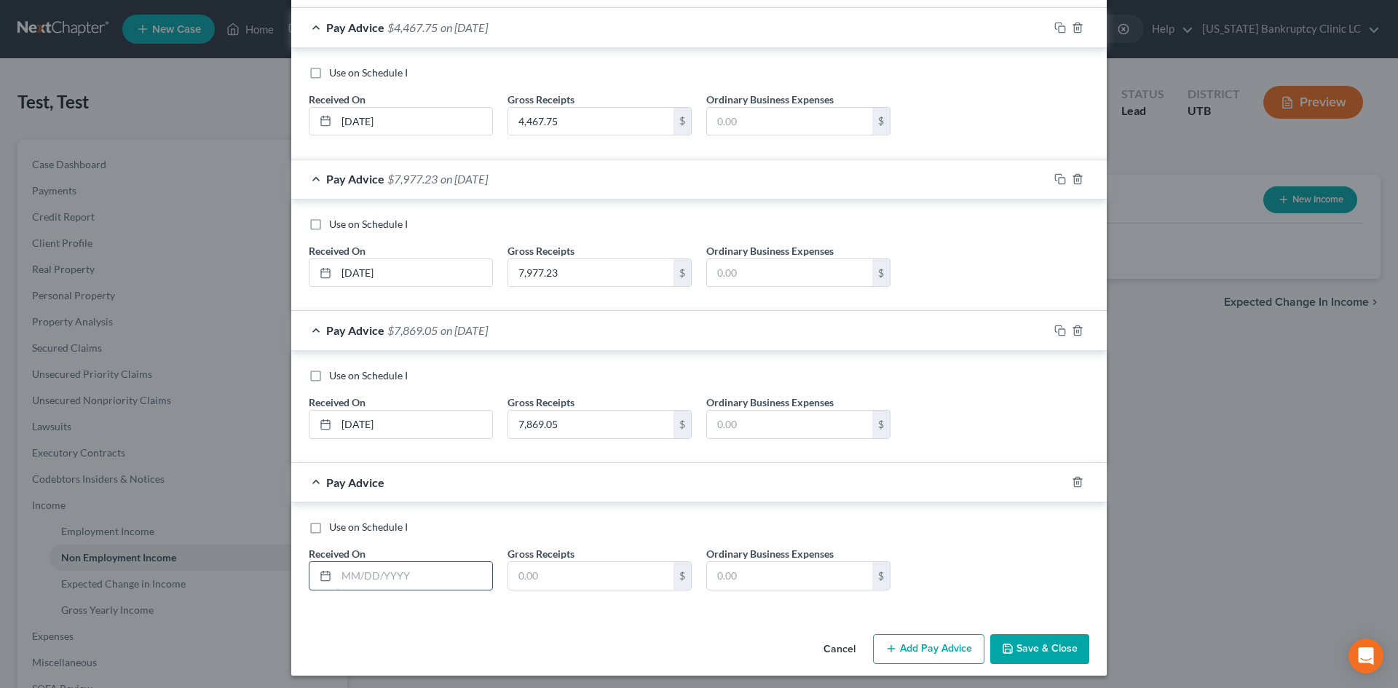
scroll to position [574, 0]
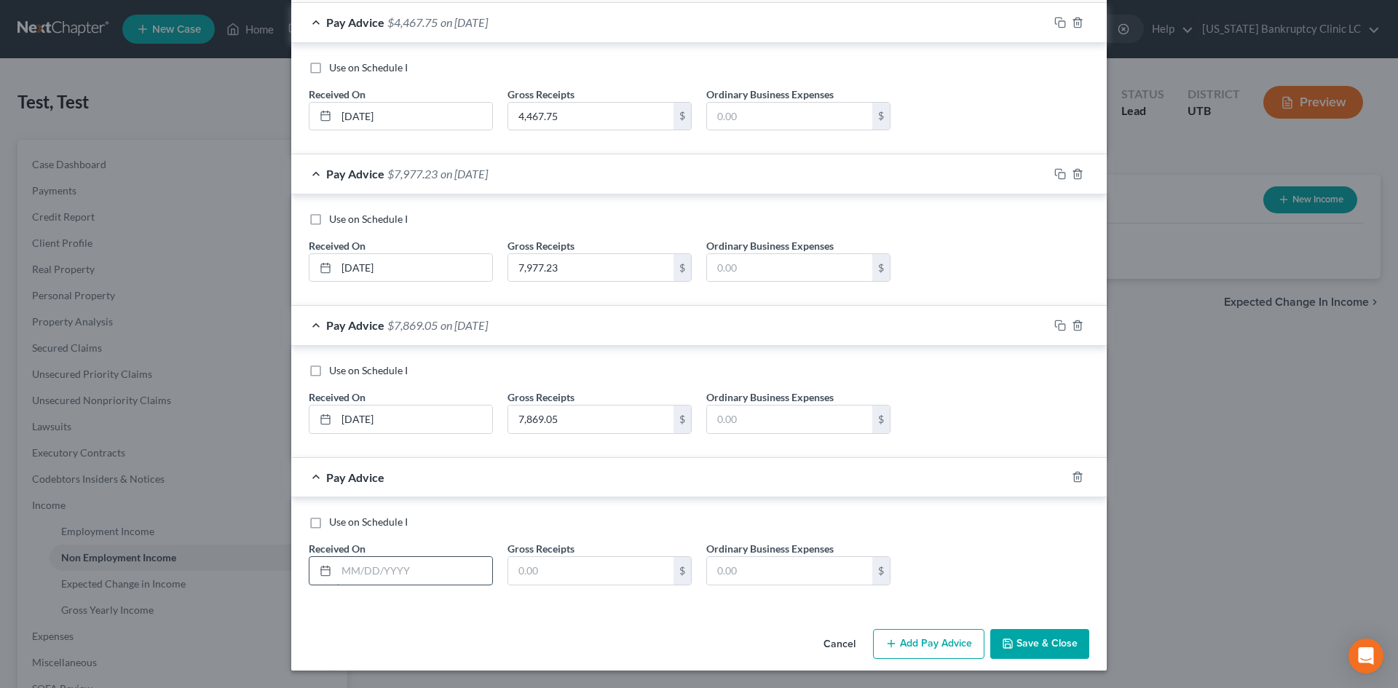
click at [374, 569] on input "text" at bounding box center [414, 571] width 156 height 28
click at [384, 577] on input "text" at bounding box center [414, 571] width 156 height 28
type input "[DATE]"
type input "8,058.80"
click at [923, 630] on button "Add Pay Advice" at bounding box center [928, 644] width 111 height 31
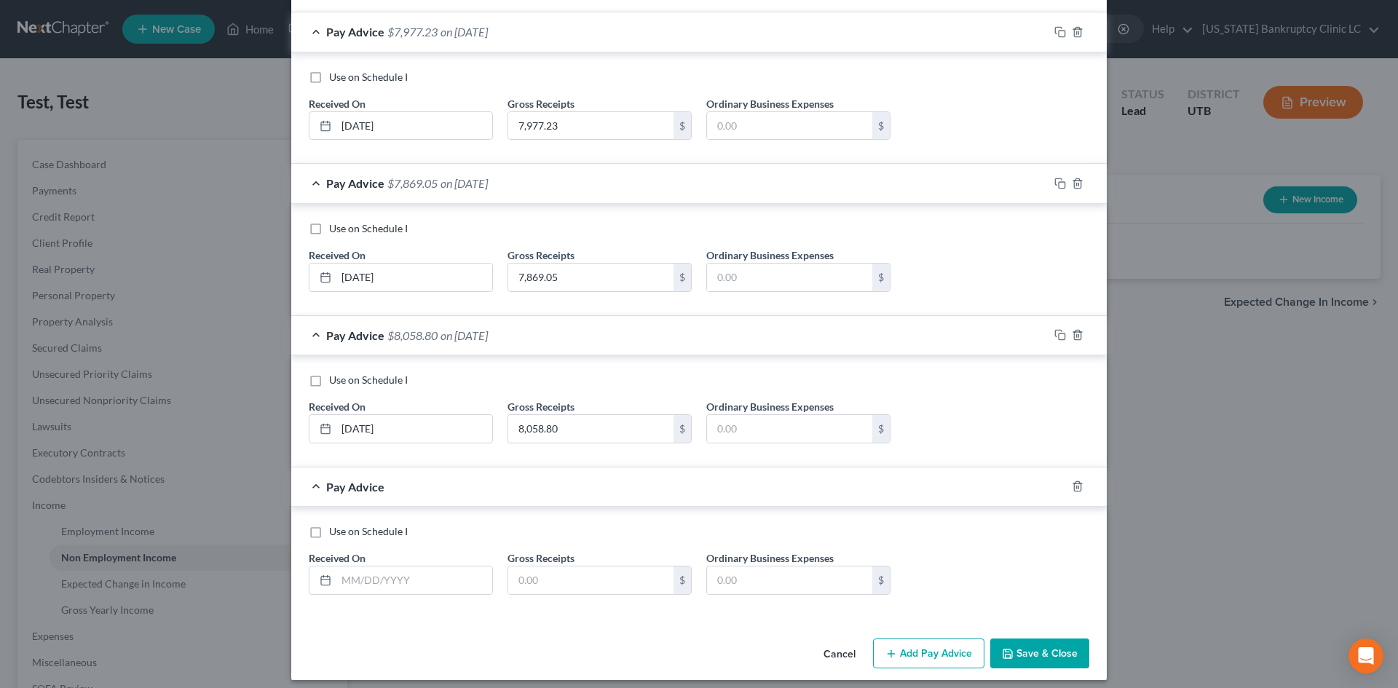
scroll to position [725, 0]
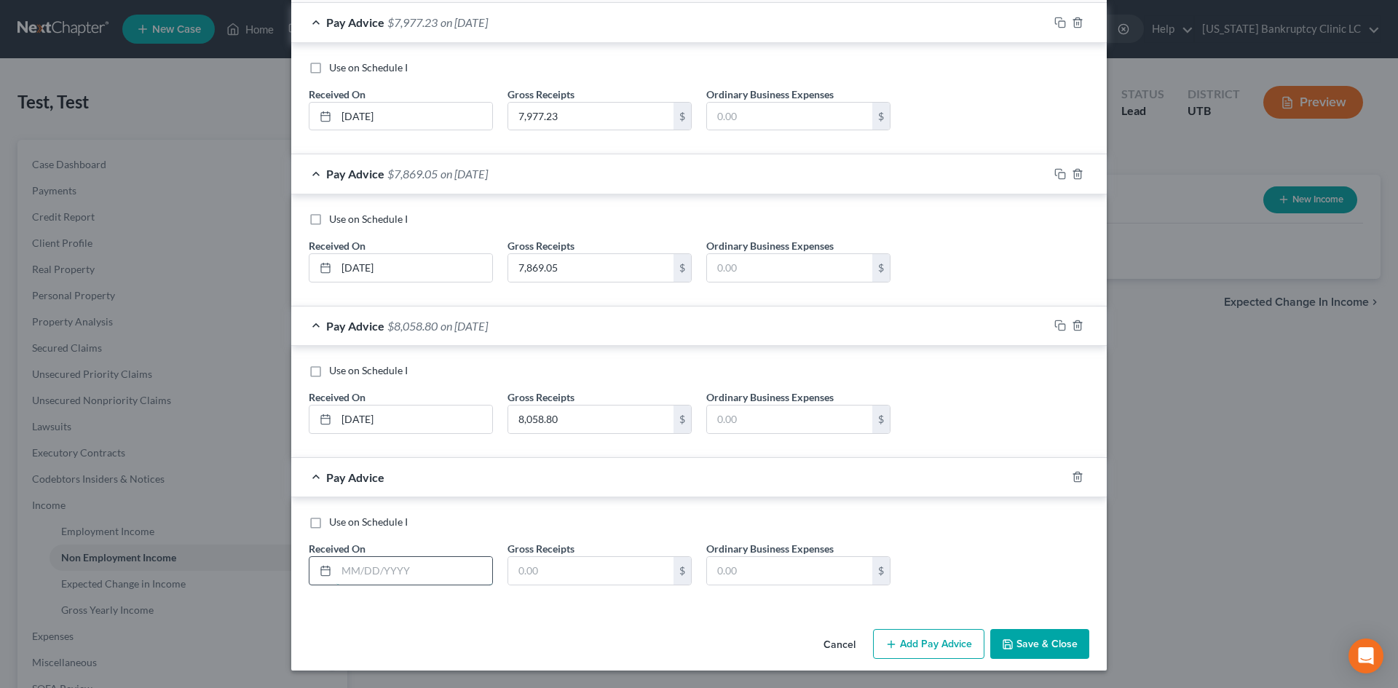
click at [437, 582] on input "text" at bounding box center [414, 571] width 156 height 28
type input "[DATE]"
type input "7,957.72"
click at [923, 654] on button "Add Pay Advice" at bounding box center [928, 644] width 111 height 31
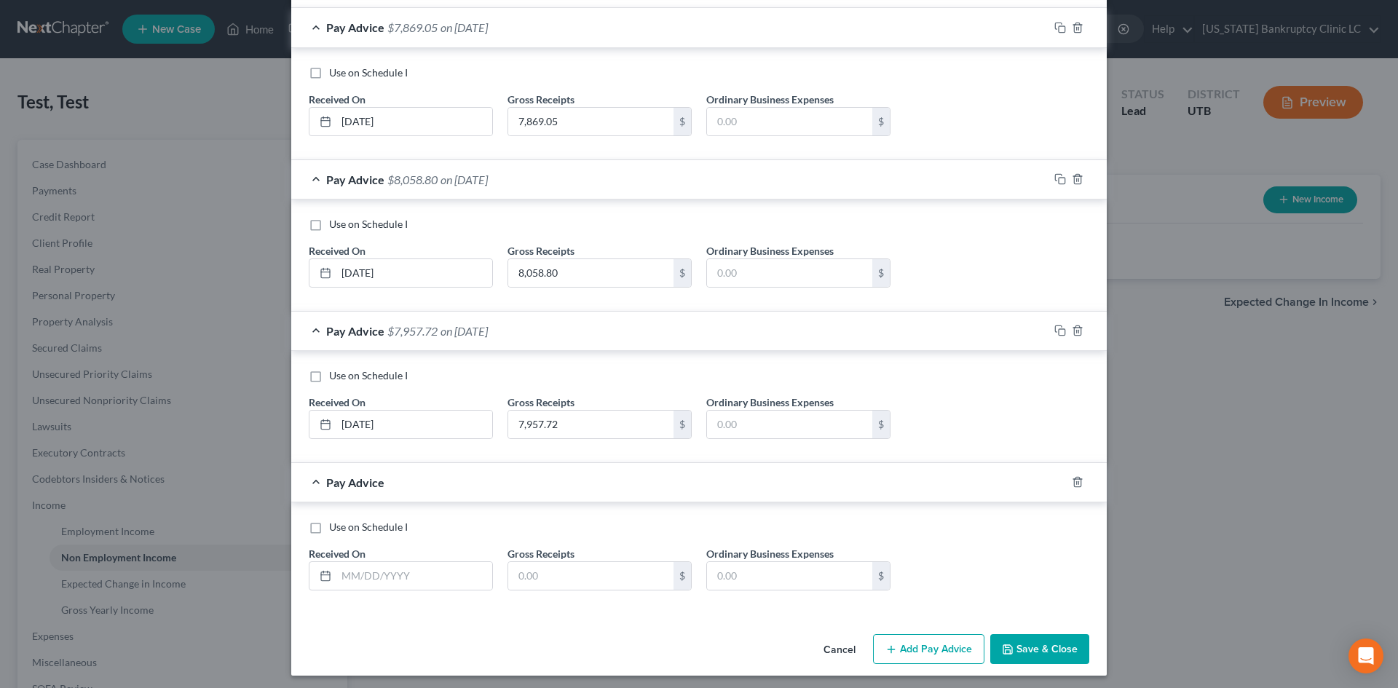
scroll to position [876, 0]
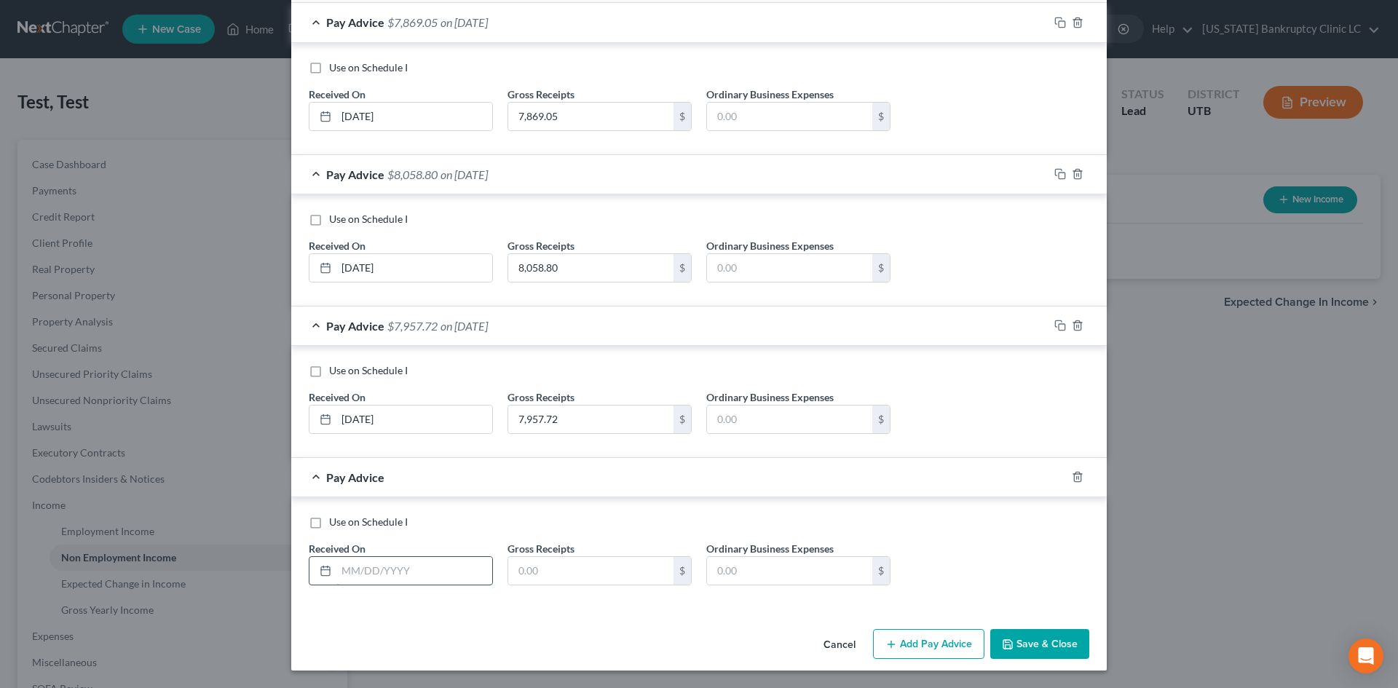
click at [340, 568] on input "text" at bounding box center [414, 571] width 156 height 28
type input "[DATE]"
type input "7,948.55"
click at [1064, 646] on button "Save & Close" at bounding box center [1039, 644] width 99 height 31
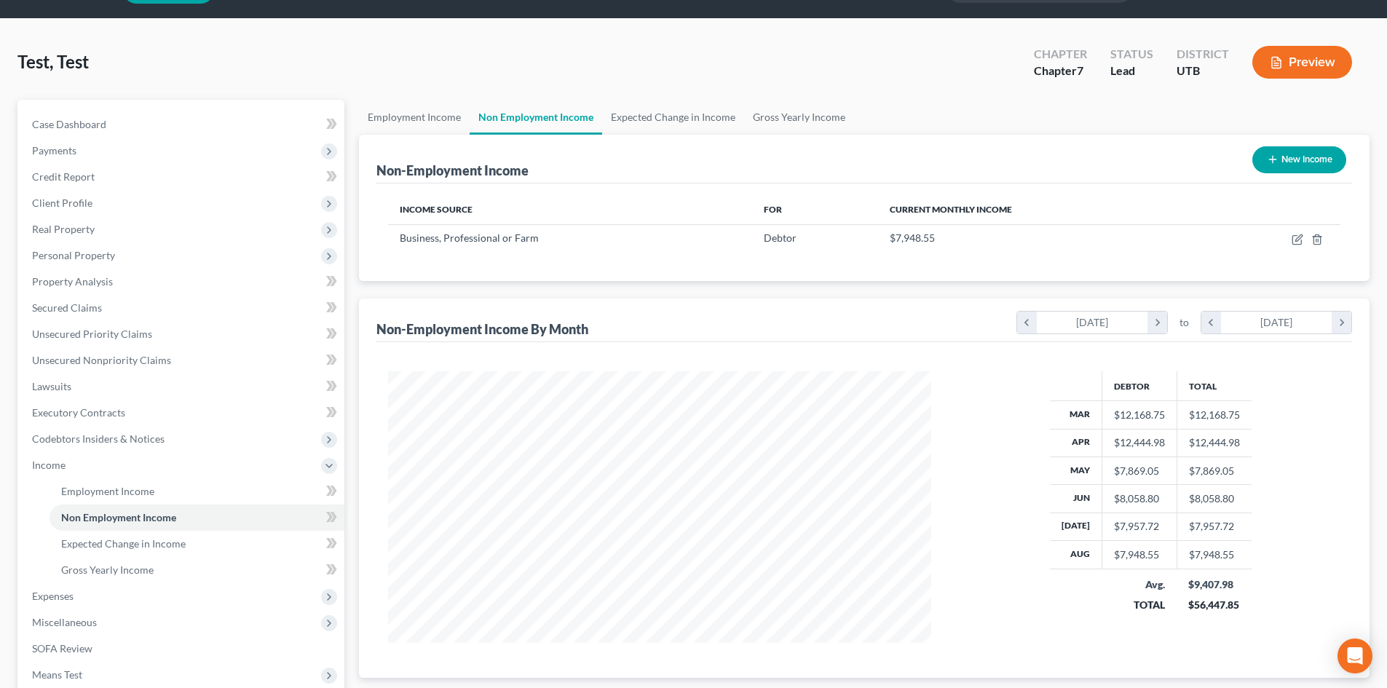
scroll to position [73, 0]
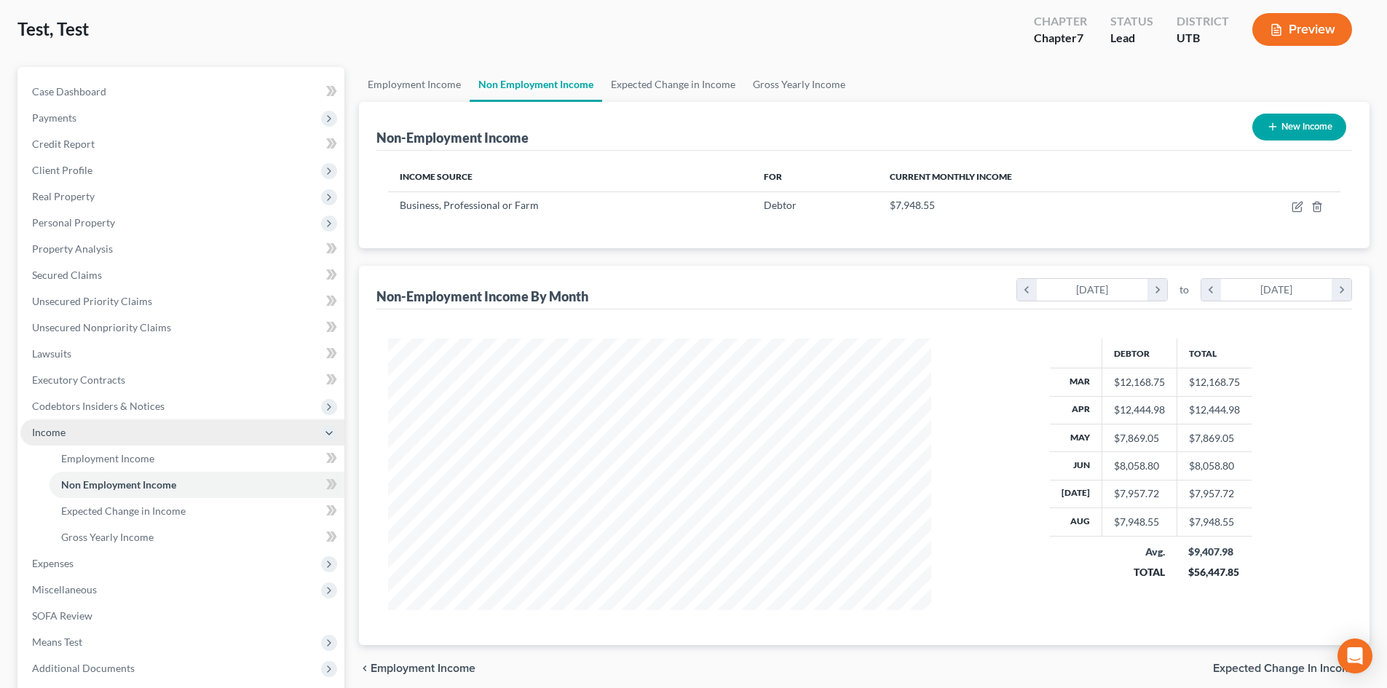
click at [76, 430] on span "Income" at bounding box center [182, 432] width 324 height 26
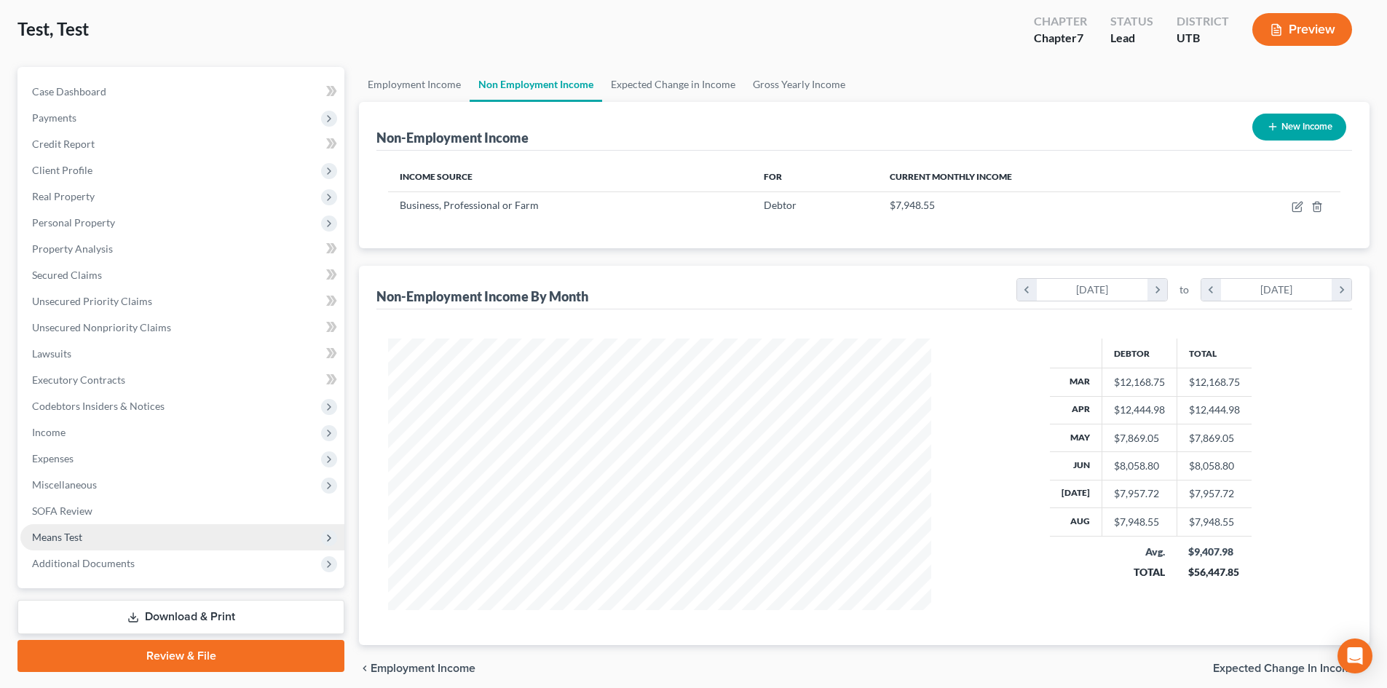
click at [76, 535] on span "Means Test" at bounding box center [57, 537] width 50 height 12
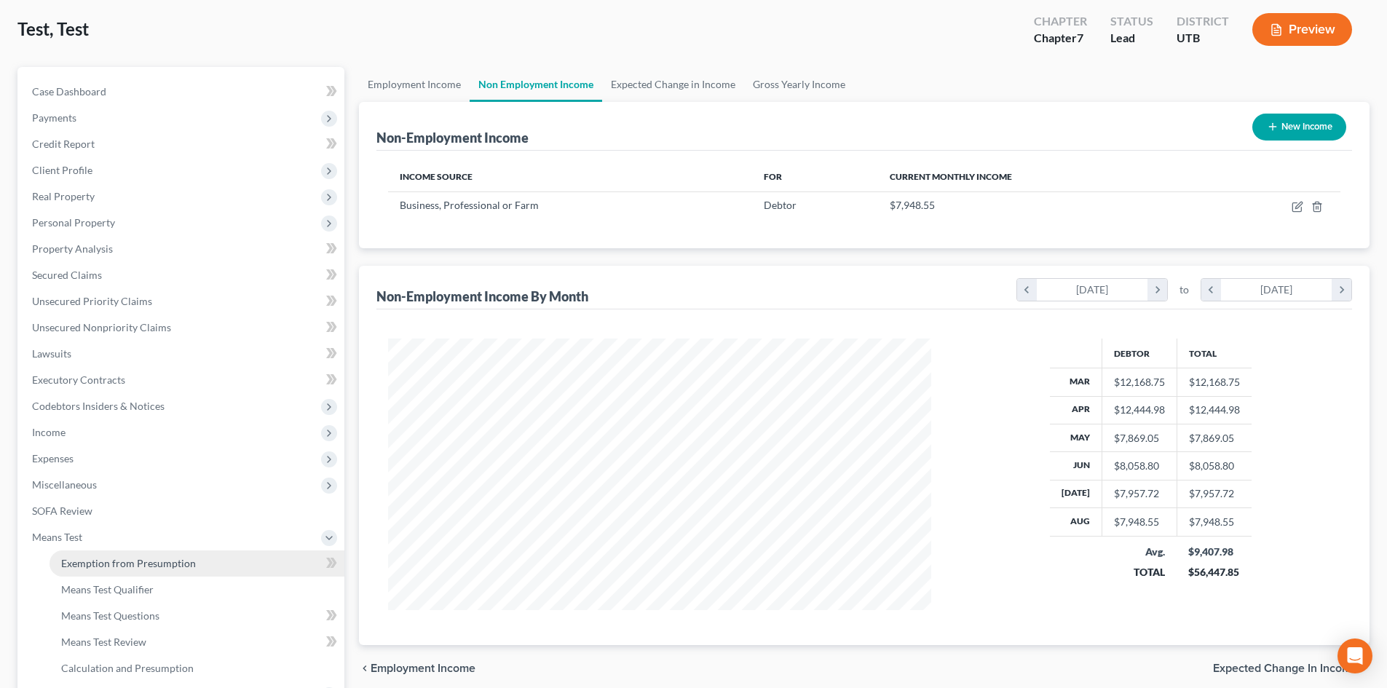
click at [117, 564] on span "Exemption from Presumption" at bounding box center [128, 563] width 135 height 12
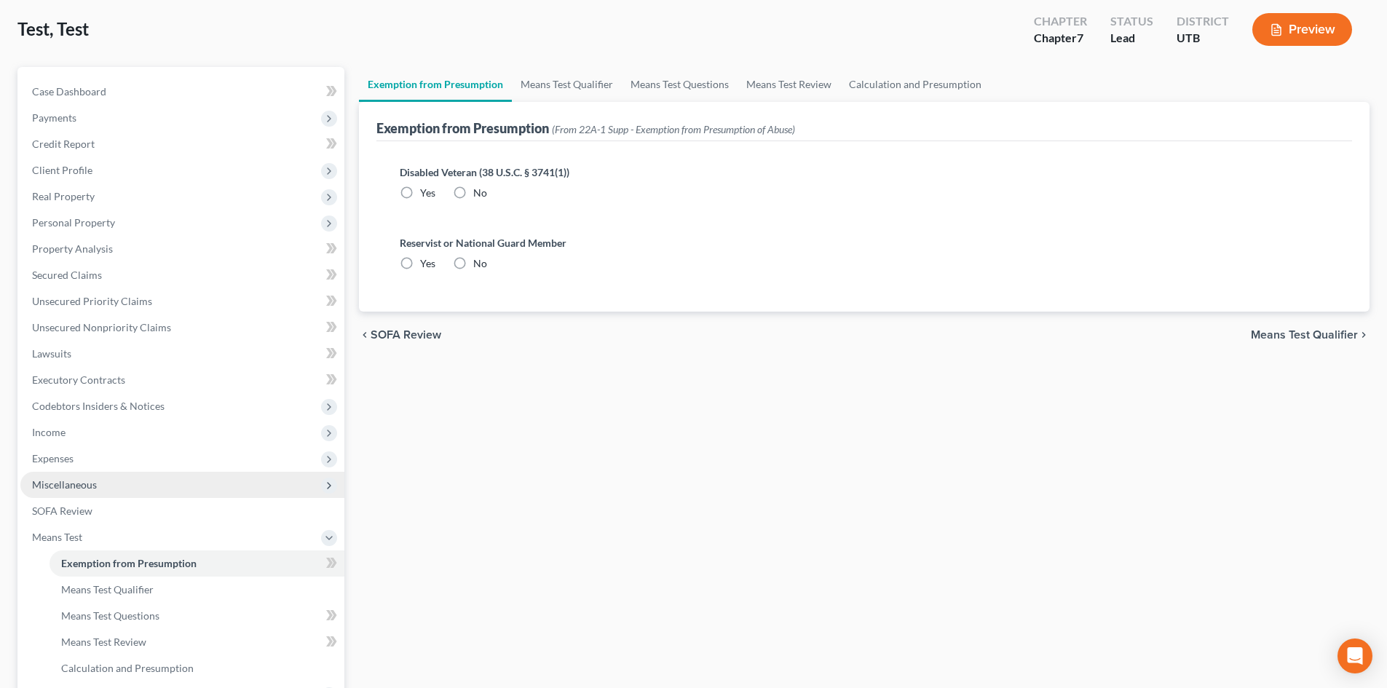
radio input "true"
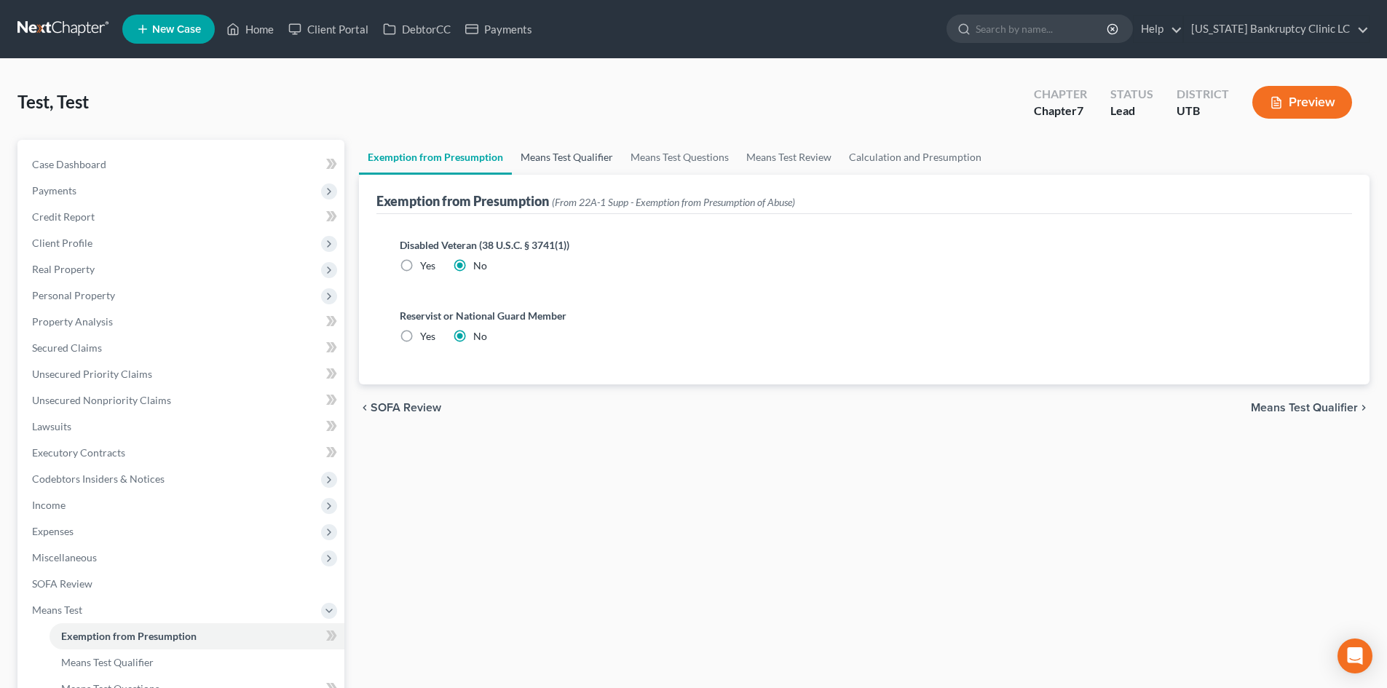
click at [571, 167] on link "Means Test Qualifier" at bounding box center [567, 157] width 110 height 35
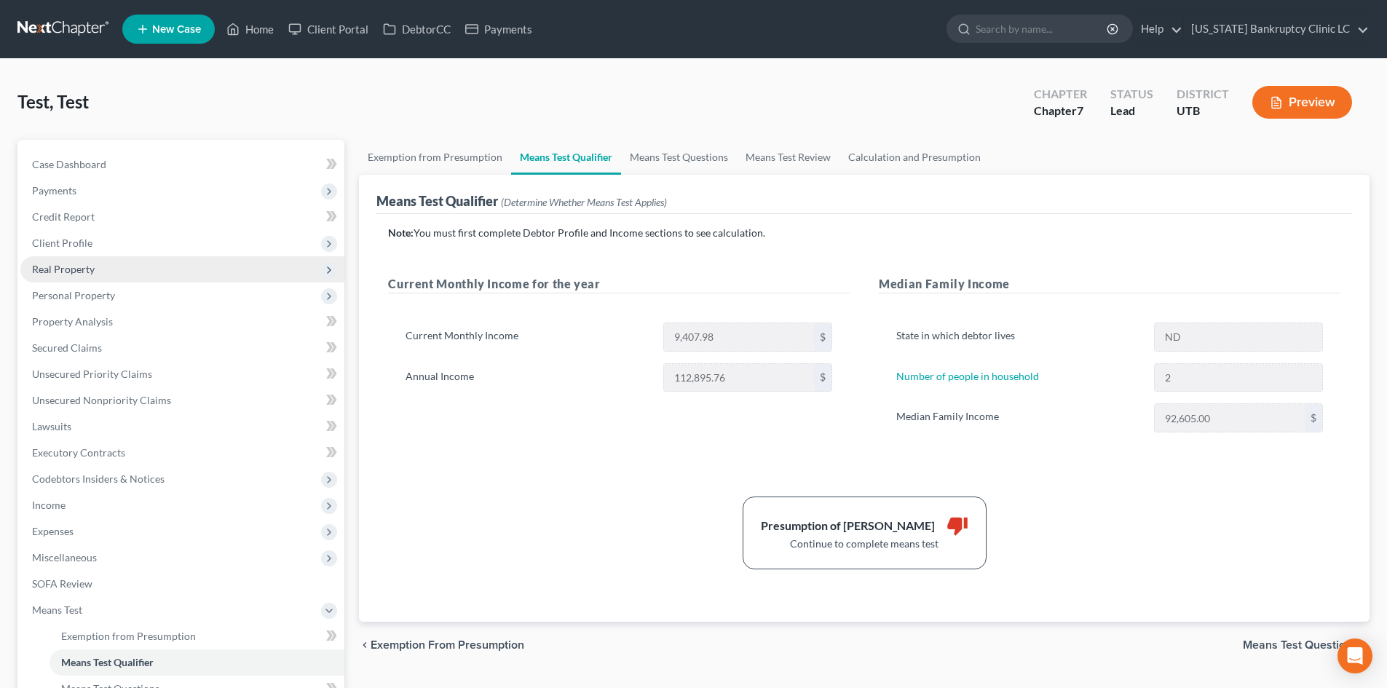
click at [89, 277] on span "Real Property" at bounding box center [182, 269] width 324 height 26
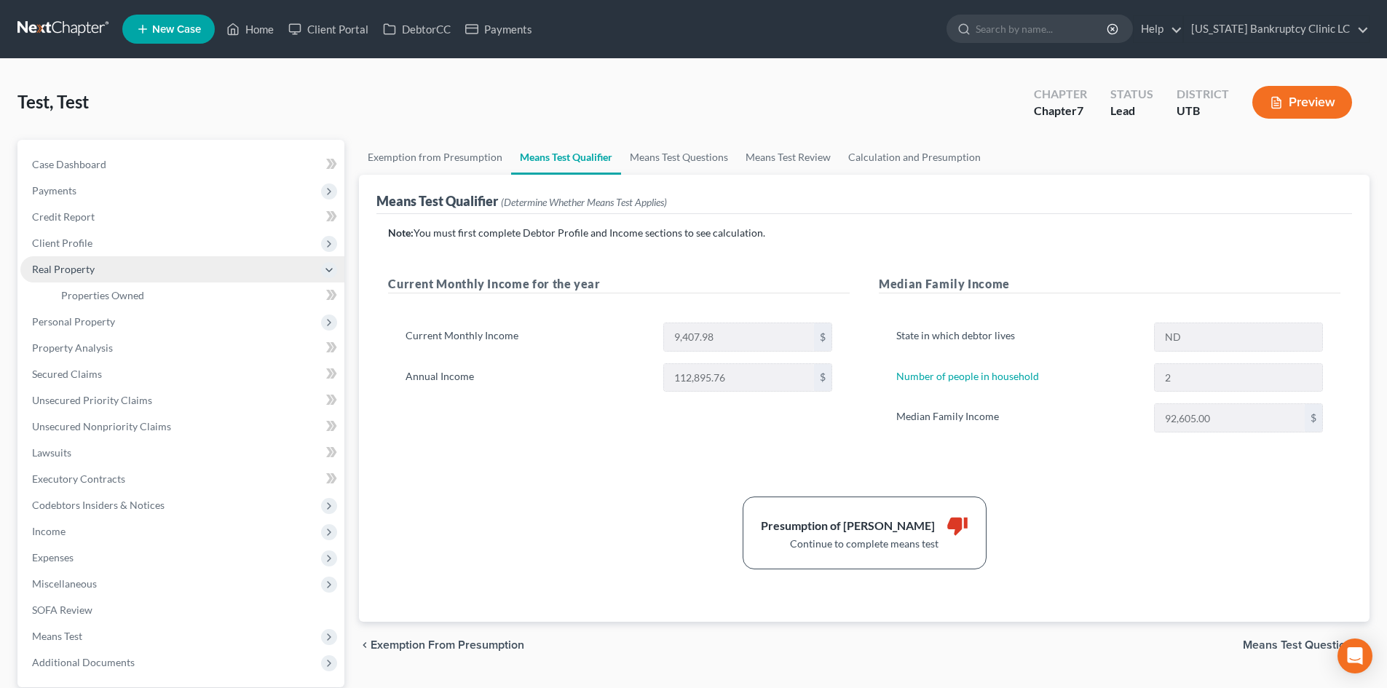
click at [89, 277] on span "Real Property" at bounding box center [182, 269] width 324 height 26
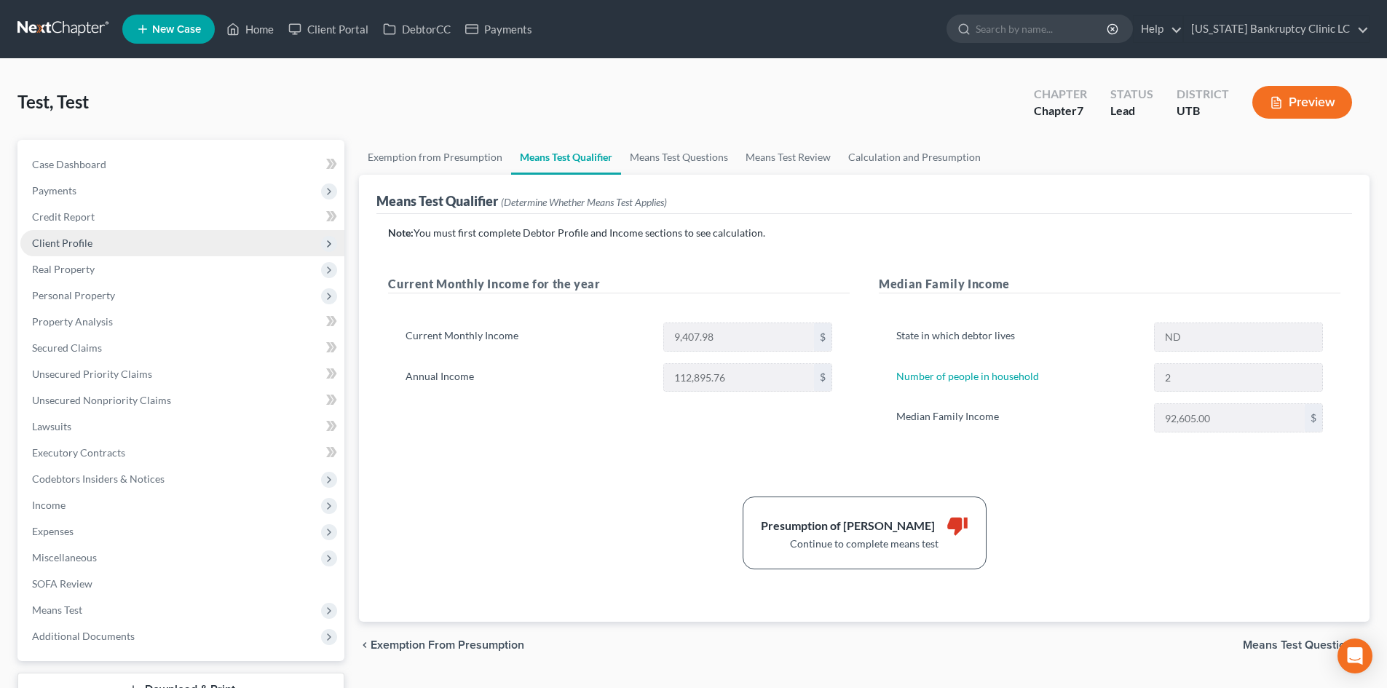
click at [90, 249] on span "Client Profile" at bounding box center [182, 243] width 324 height 26
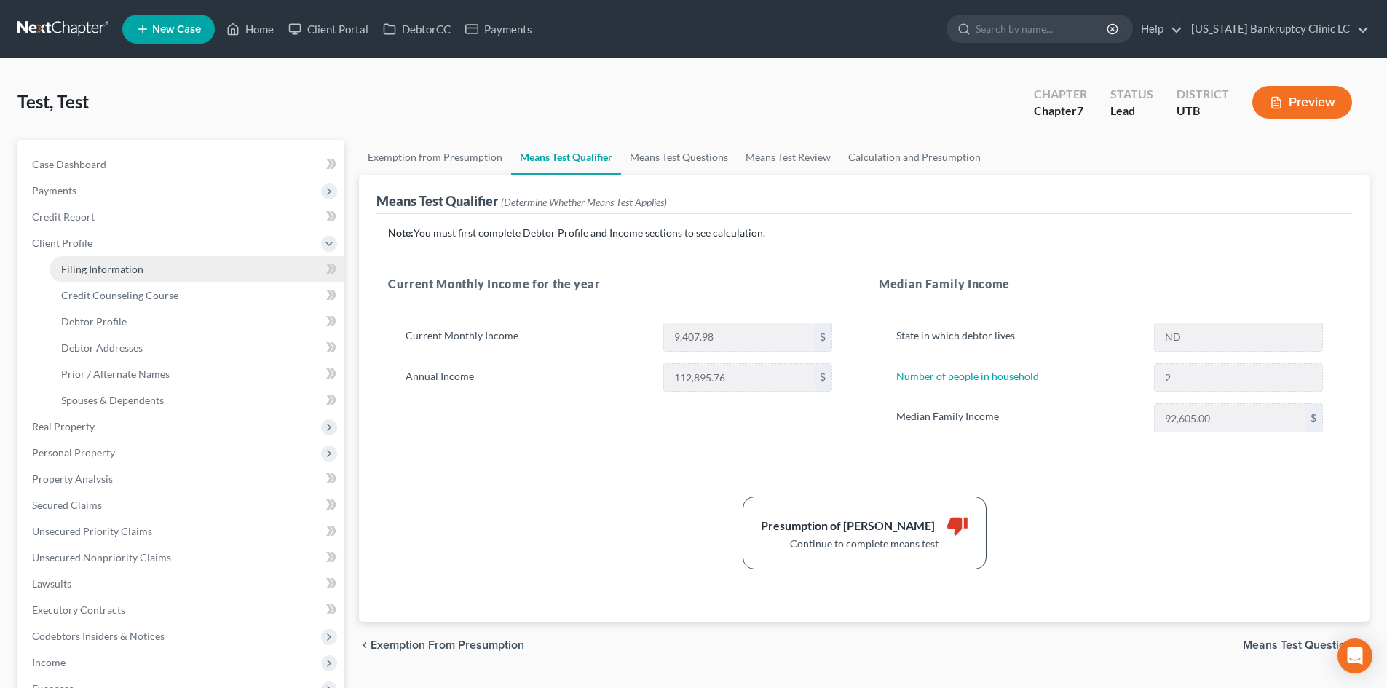
click at [106, 274] on span "Filing Information" at bounding box center [102, 269] width 82 height 12
select select "1"
select select "0"
select select "81"
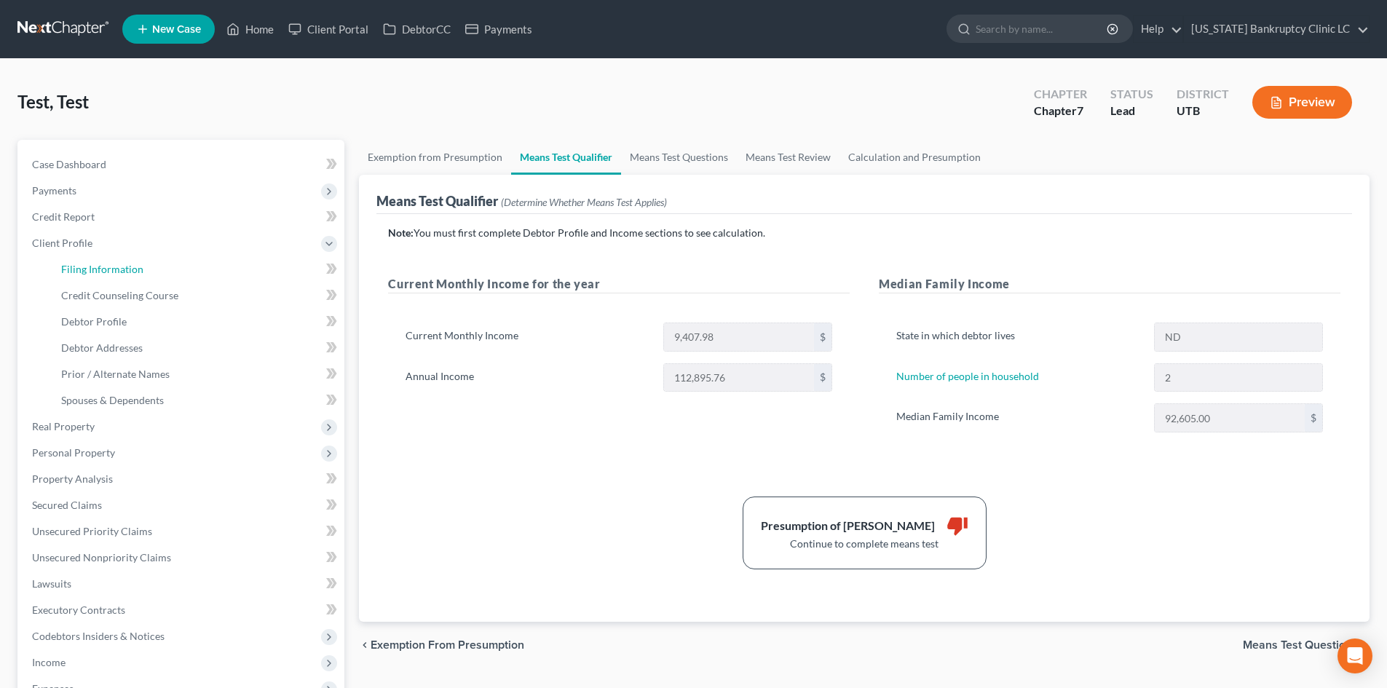
select select "0"
select select "46"
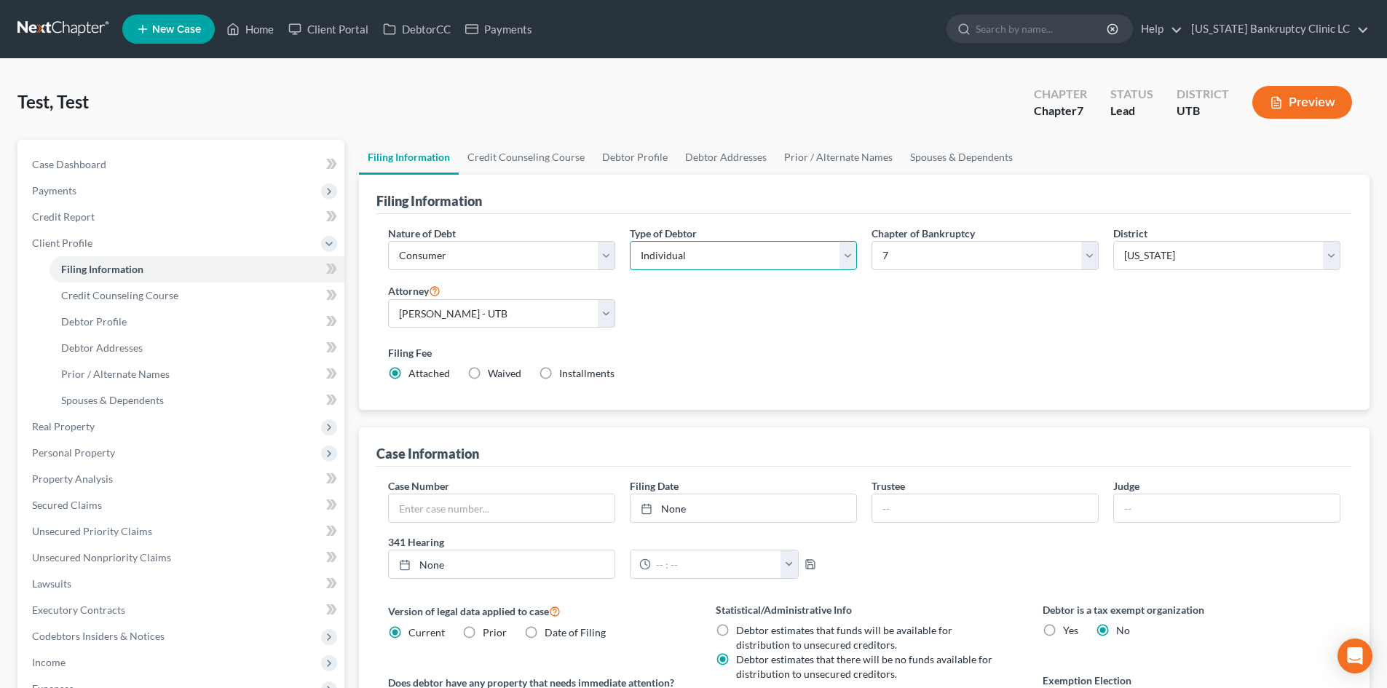
click at [677, 267] on select "Select Individual Joint" at bounding box center [743, 255] width 227 height 29
click at [620, 157] on link "Debtor Profile" at bounding box center [634, 157] width 83 height 35
select select "0"
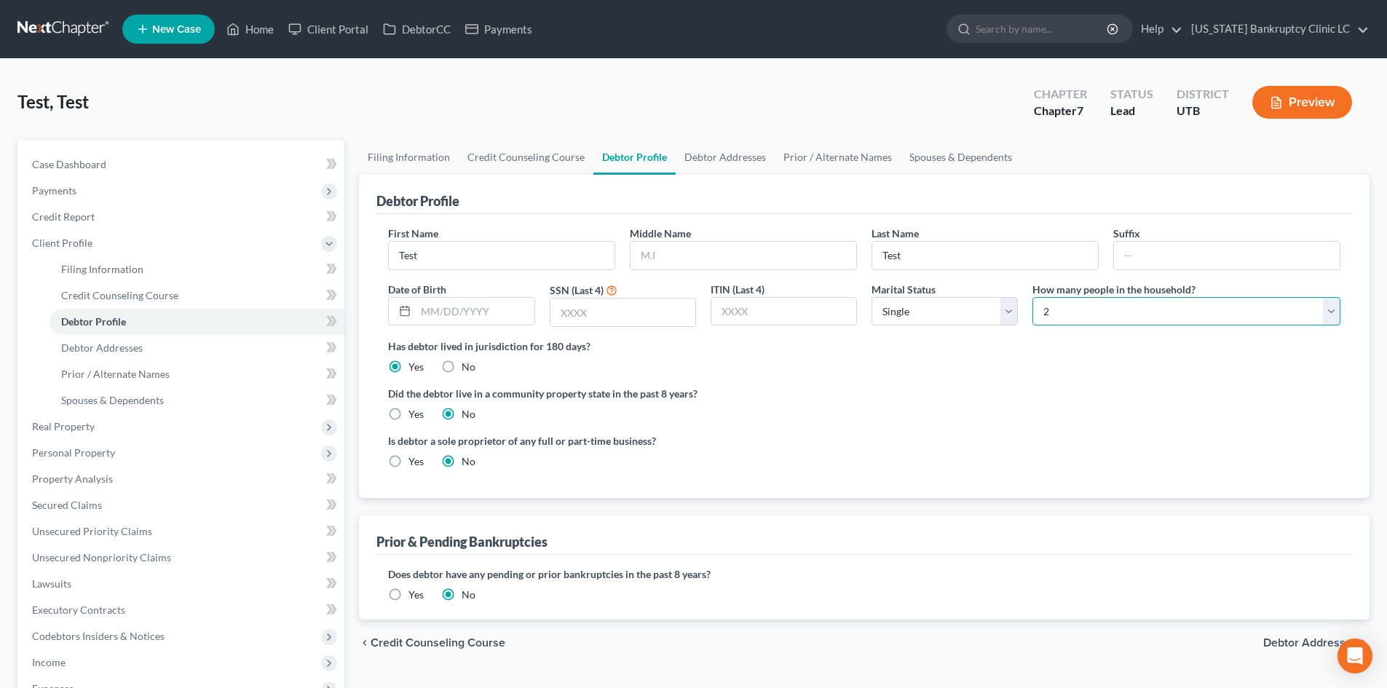
click at [1124, 314] on select "Select 1 2 3 4 5 6 7 8 9 10 11 12 13 14 15 16 17 18 19 20" at bounding box center [1186, 311] width 308 height 29
select select "0"
click at [1032, 297] on select "Select 1 2 3 4 5 6 7 8 9 10 11 12 13 14 15 16 17 18 19 20" at bounding box center [1186, 311] width 308 height 29
click at [115, 257] on link "Filing Information" at bounding box center [197, 269] width 295 height 26
select select "1"
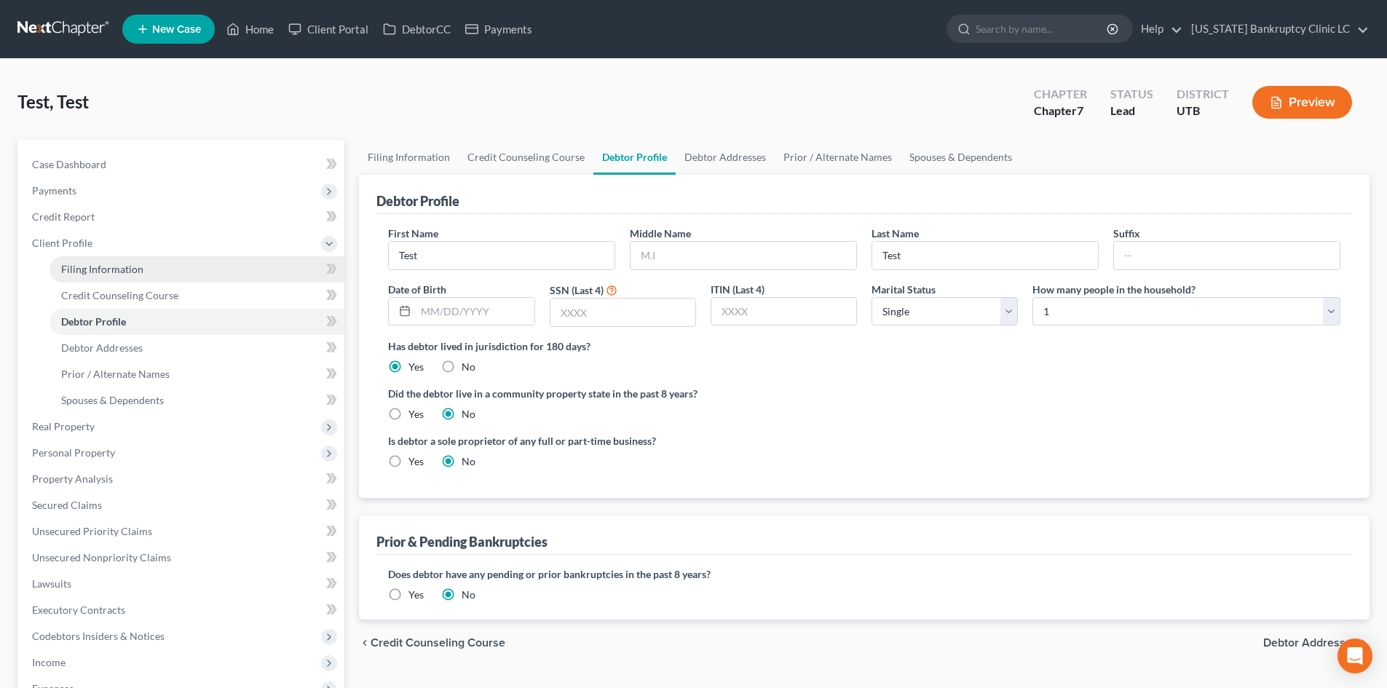
select select "0"
select select "81"
select select "0"
select select "46"
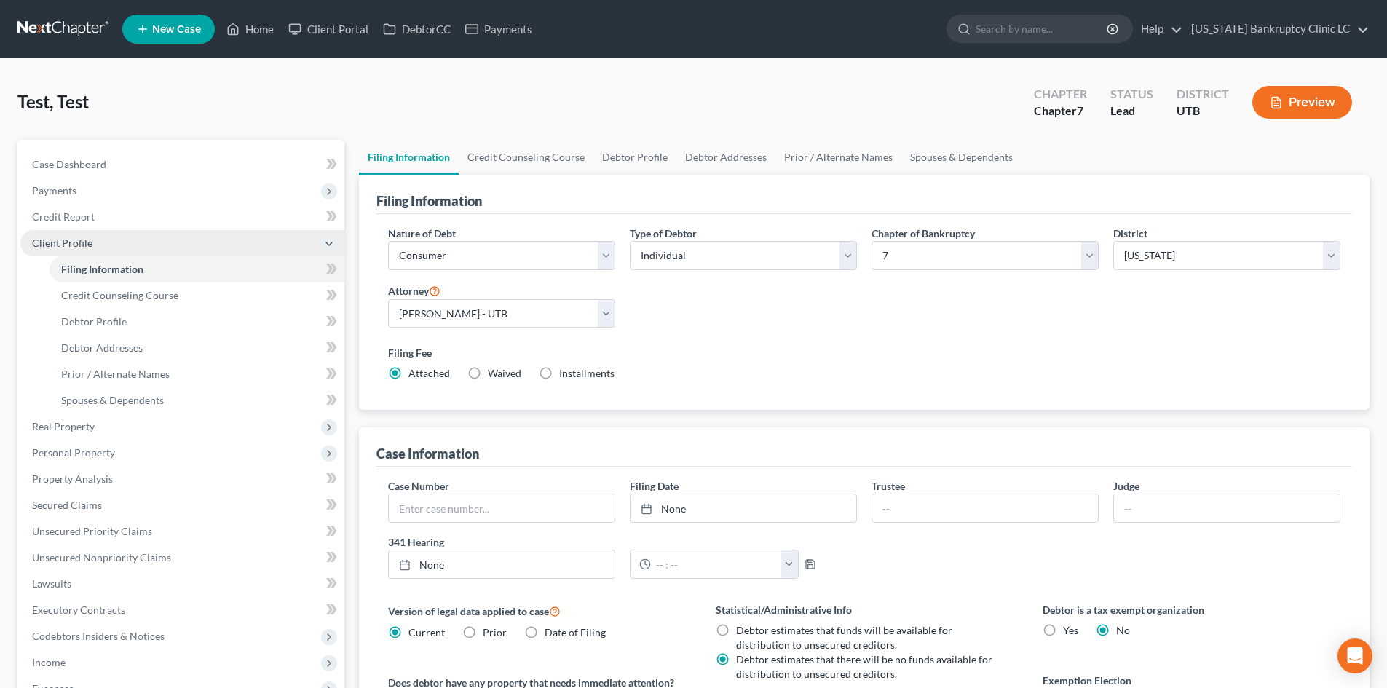
click at [118, 245] on span "Client Profile" at bounding box center [182, 243] width 324 height 26
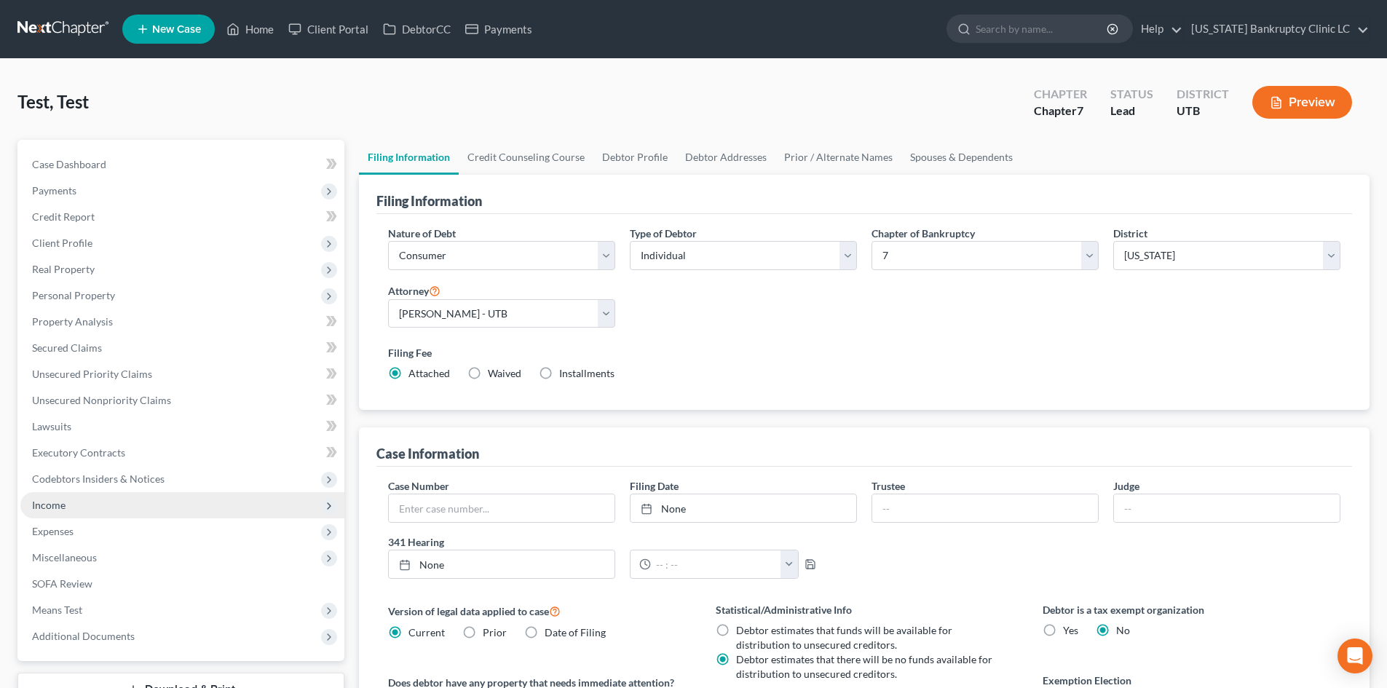
click at [74, 503] on span "Income" at bounding box center [182, 505] width 324 height 26
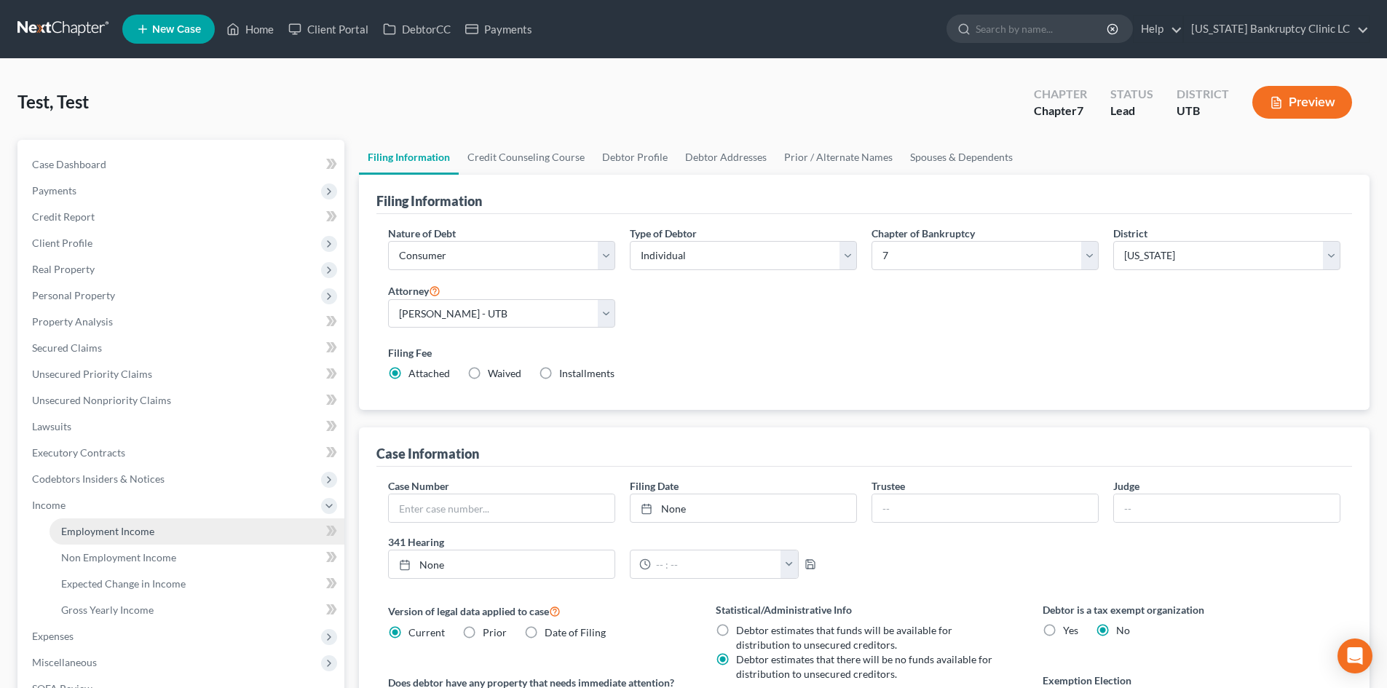
click at [87, 532] on span "Employment Income" at bounding box center [107, 531] width 93 height 12
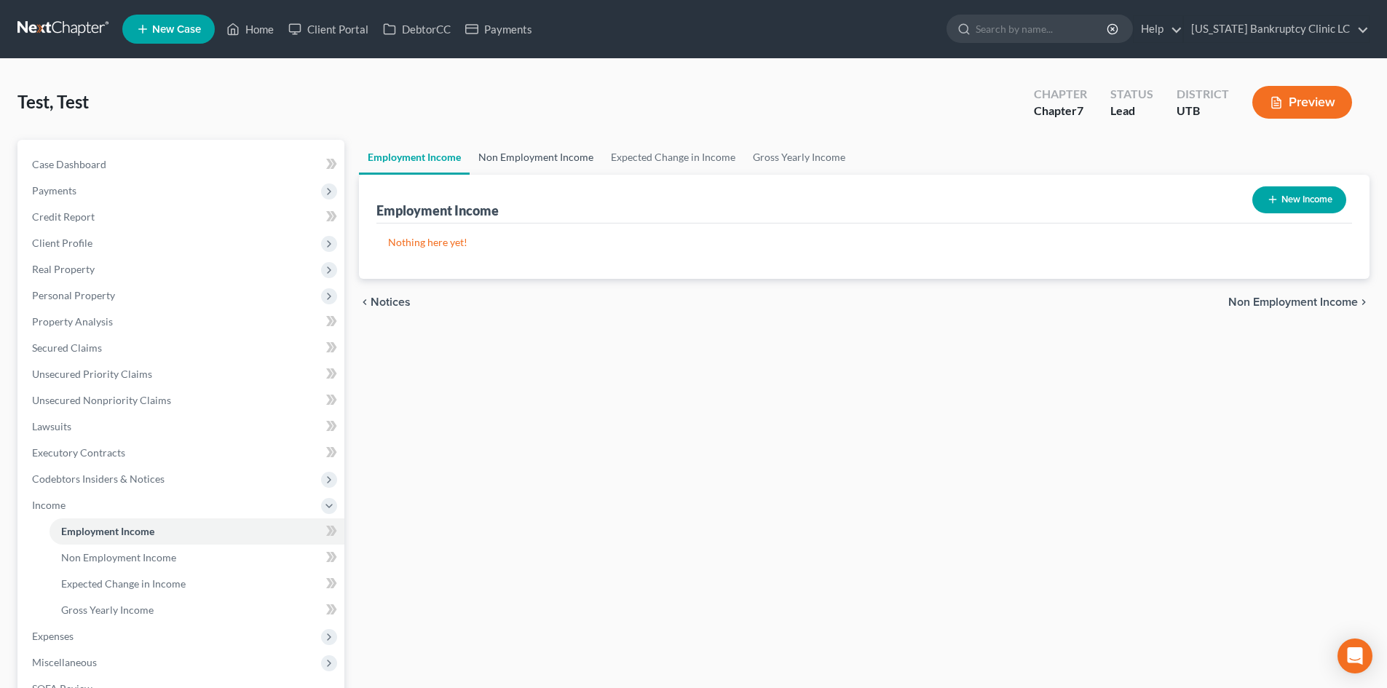
click at [554, 163] on link "Non Employment Income" at bounding box center [536, 157] width 132 height 35
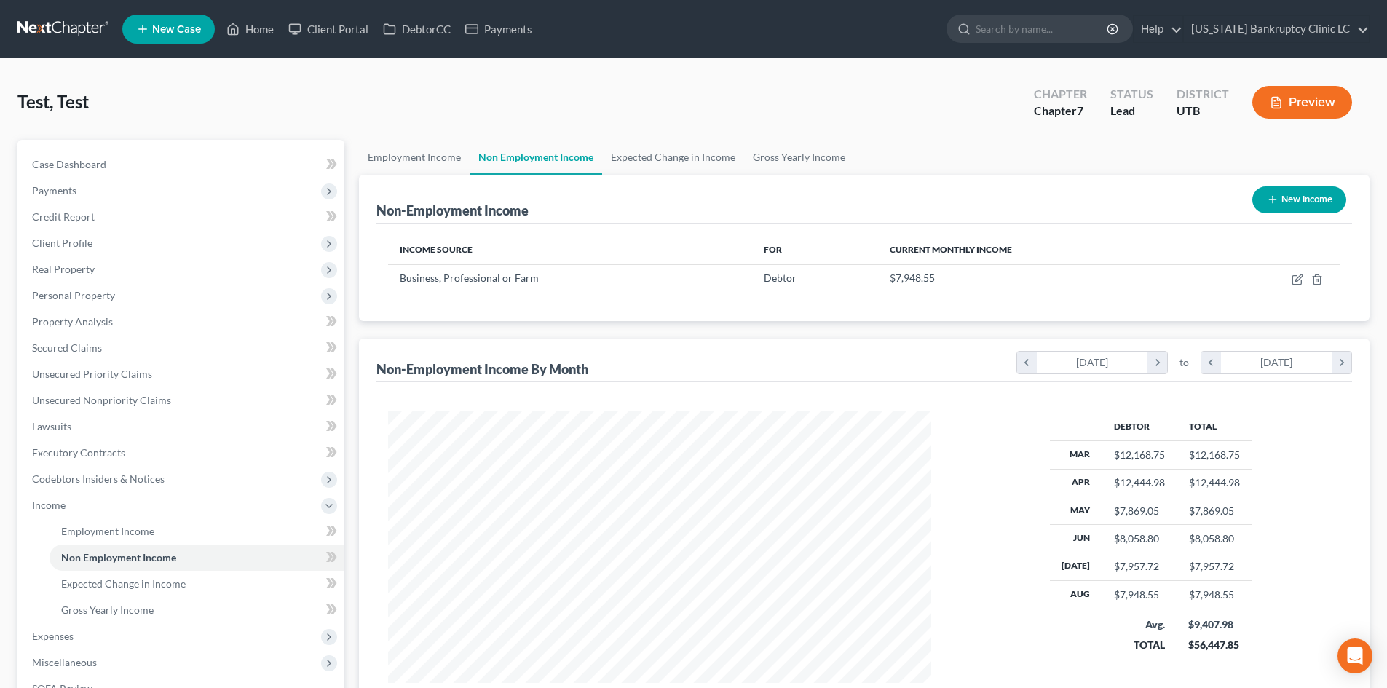
scroll to position [272, 572]
click at [74, 495] on span "Income" at bounding box center [182, 505] width 324 height 26
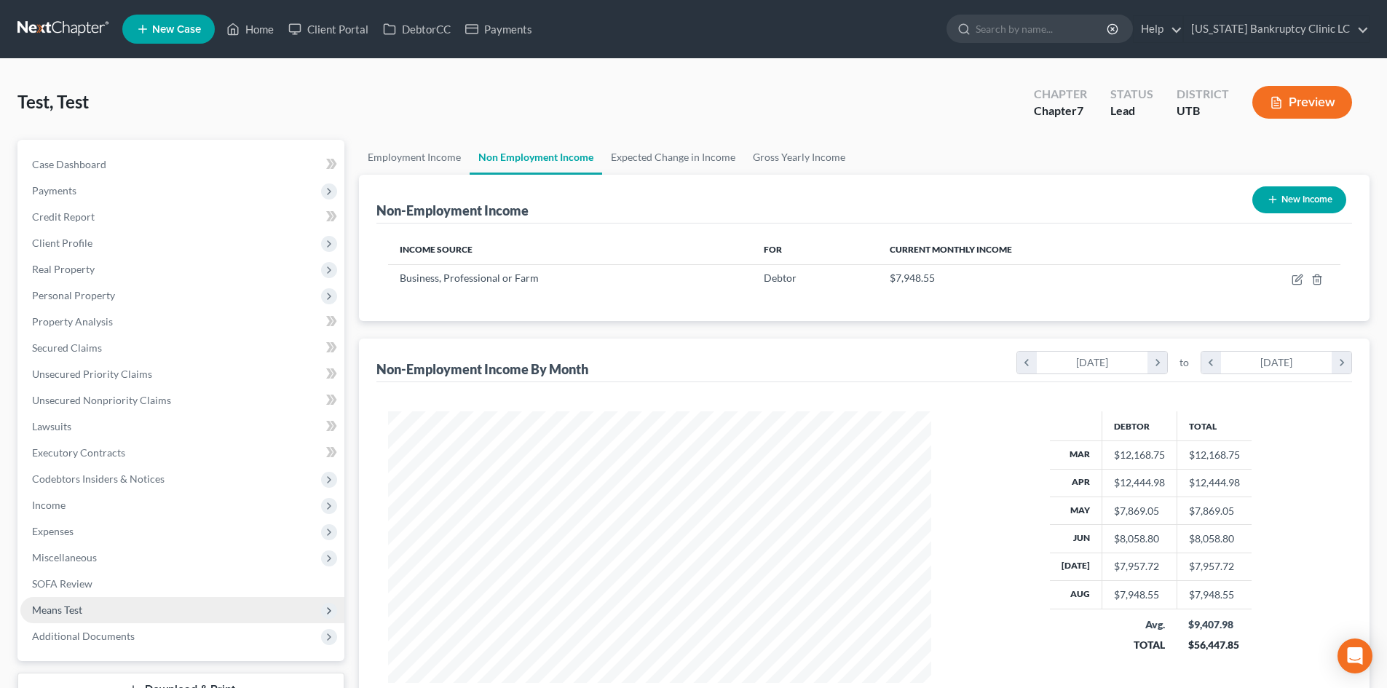
click at [69, 611] on span "Means Test" at bounding box center [57, 609] width 50 height 12
click at [103, 635] on span "Exemption from Presumption" at bounding box center [128, 636] width 135 height 12
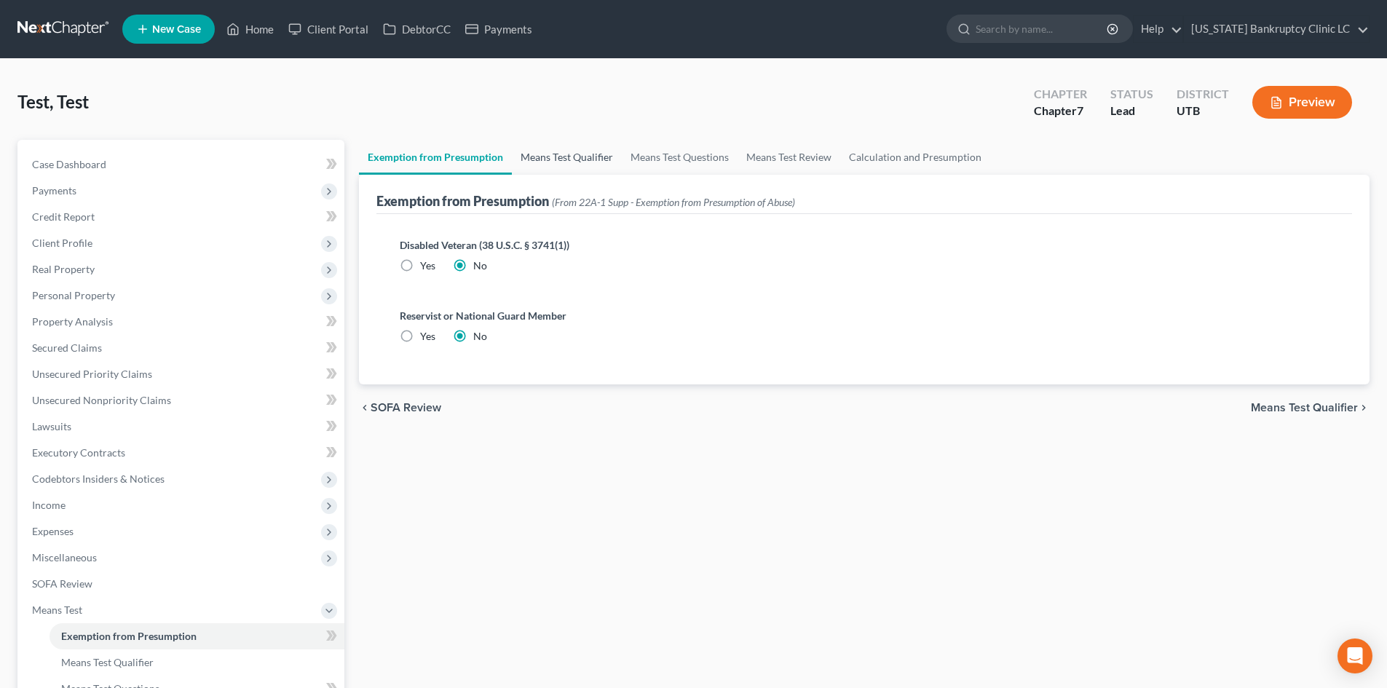
click at [574, 167] on link "Means Test Qualifier" at bounding box center [567, 157] width 110 height 35
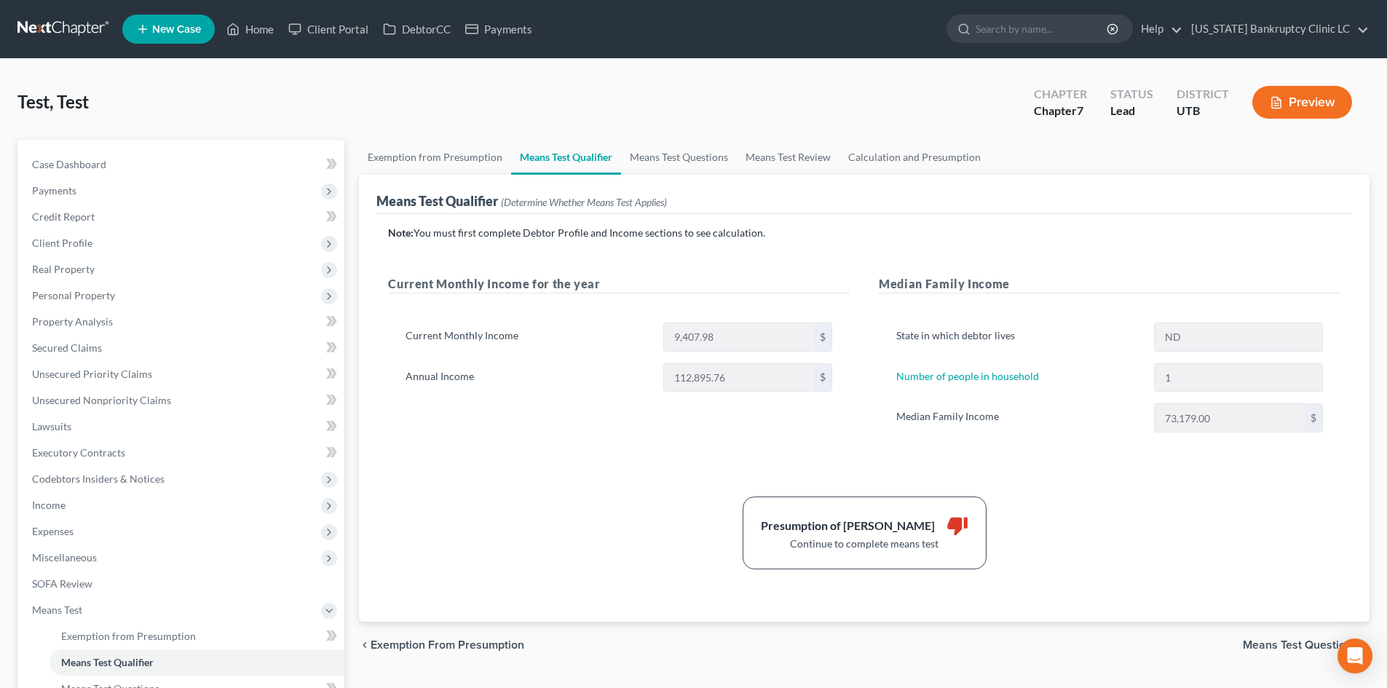
click at [1120, 497] on div "Presumption of Abuse Arises thumb_down Continue to complete means test" at bounding box center [864, 532] width 967 height 73
click at [266, 41] on link "Home" at bounding box center [250, 29] width 62 height 26
